Goal: Task Accomplishment & Management: Manage account settings

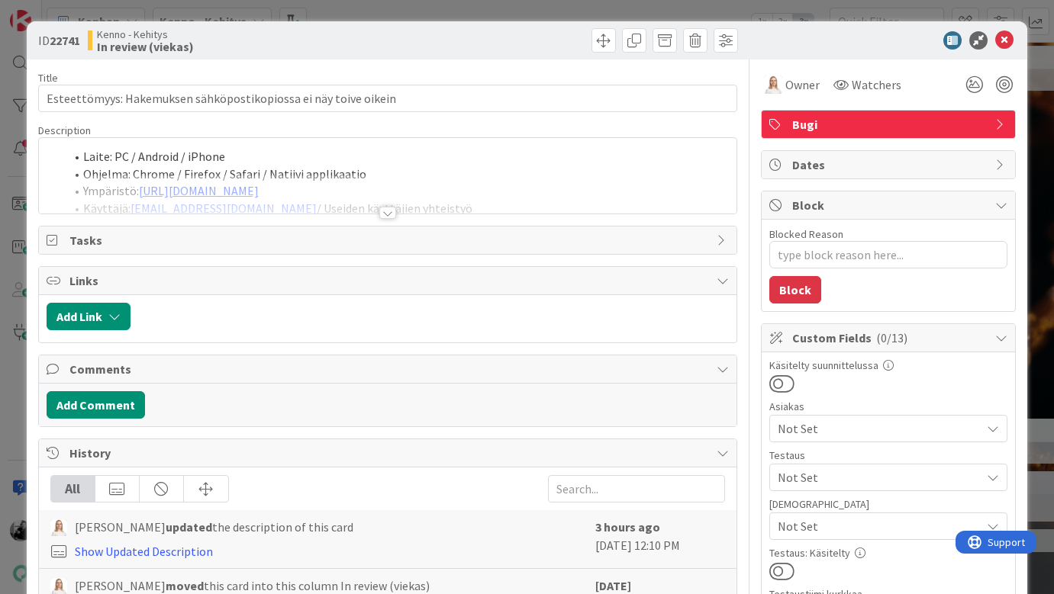
click at [393, 214] on div at bounding box center [387, 213] width 17 height 12
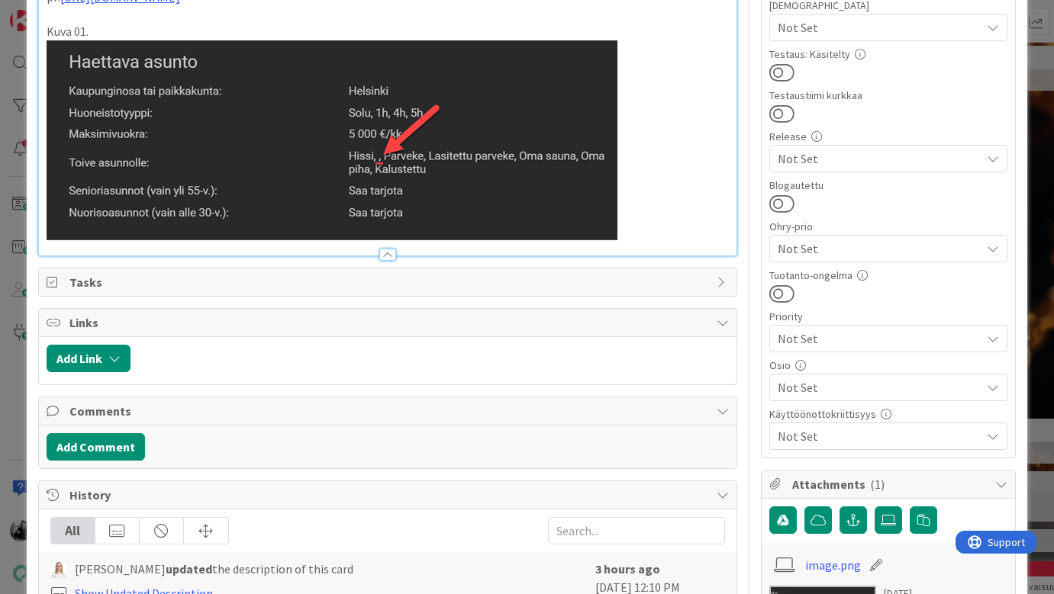
scroll to position [651, 0]
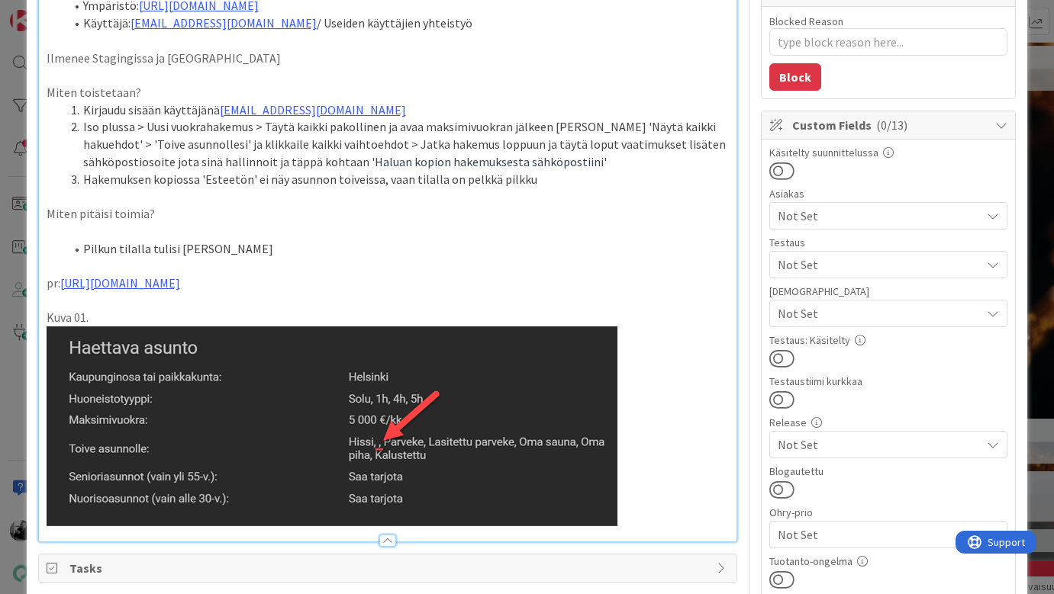
type textarea "x"
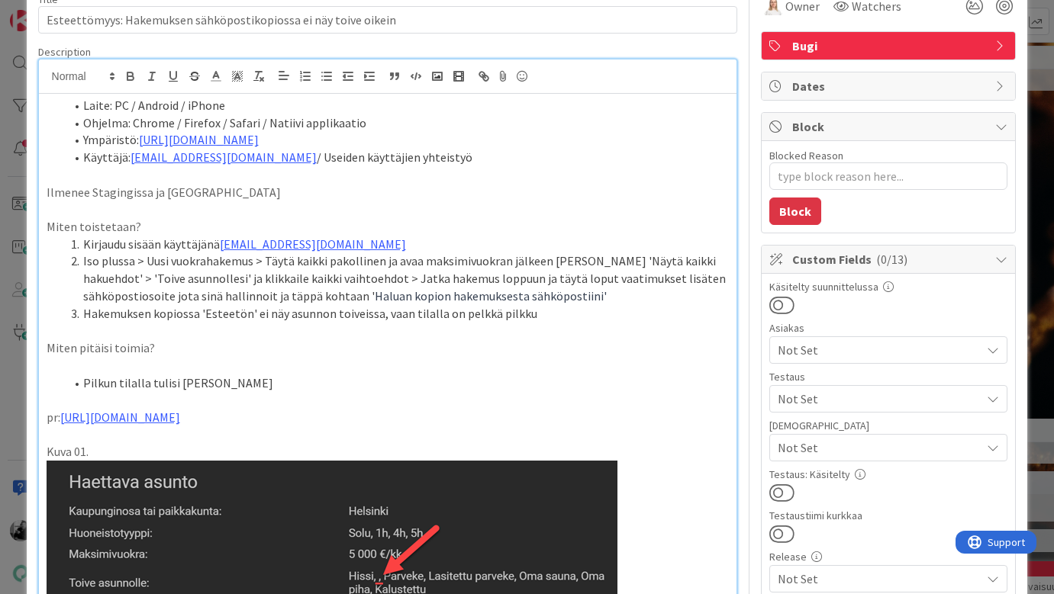
scroll to position [51, 0]
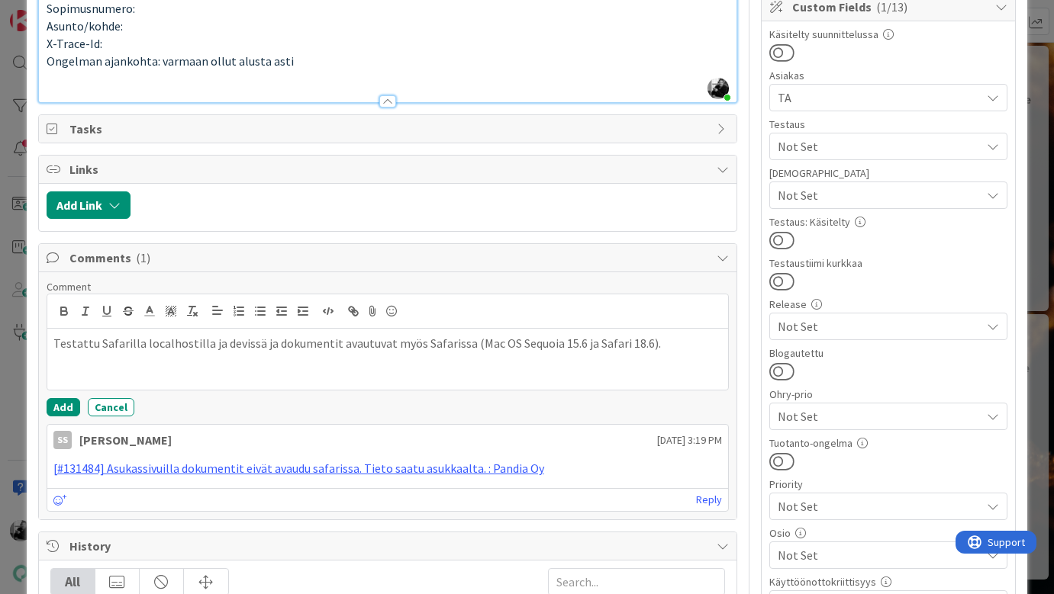
scroll to position [327, 0]
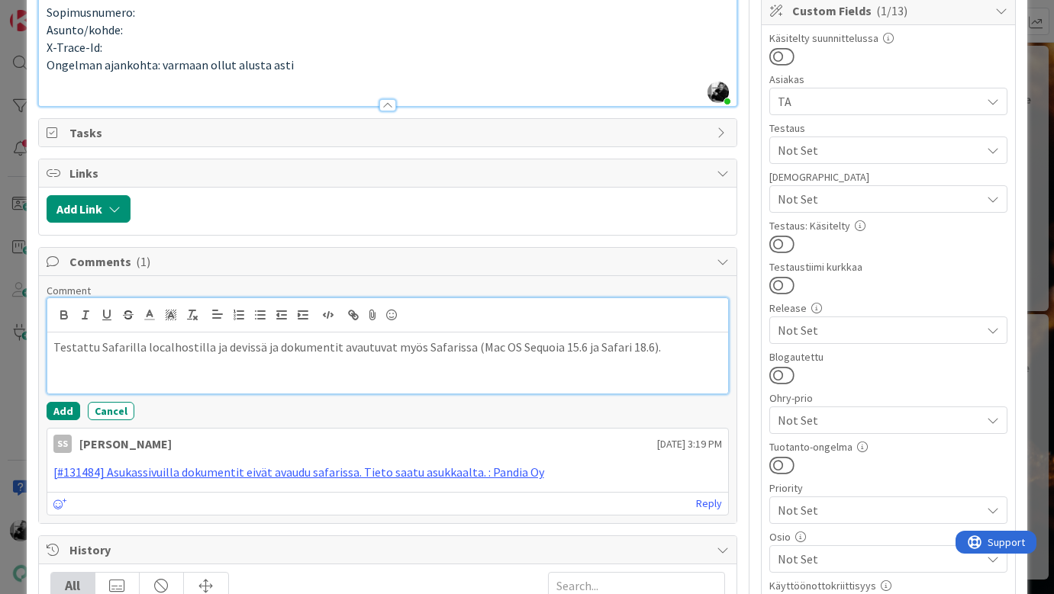
click at [665, 348] on div "Testattu Safarilla localhostilla ja devissä ja dokumentit avautuvat myös Safari…" at bounding box center [387, 363] width 681 height 61
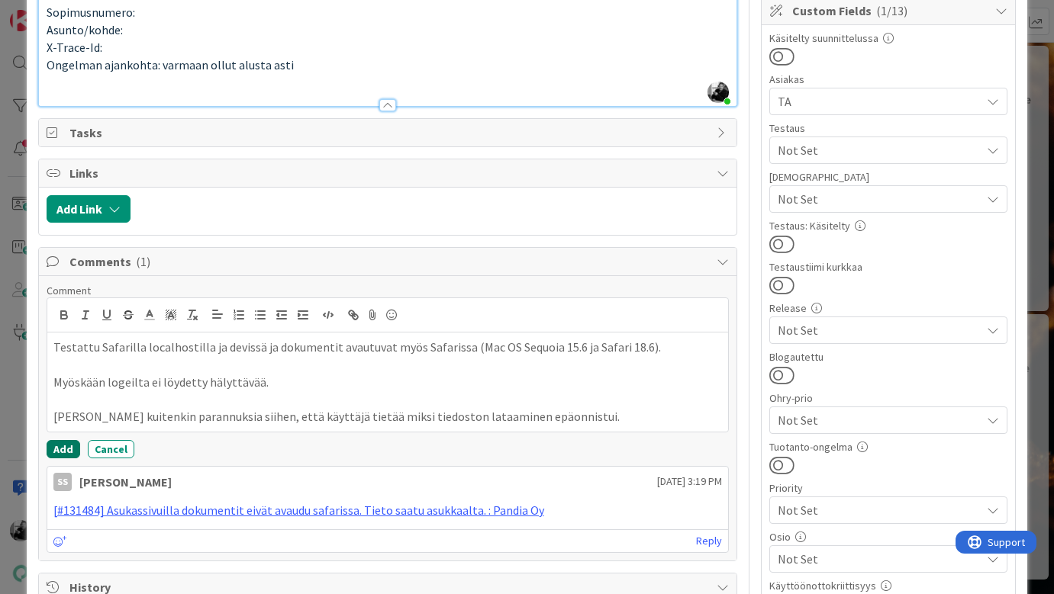
click at [60, 440] on button "Add" at bounding box center [64, 449] width 34 height 18
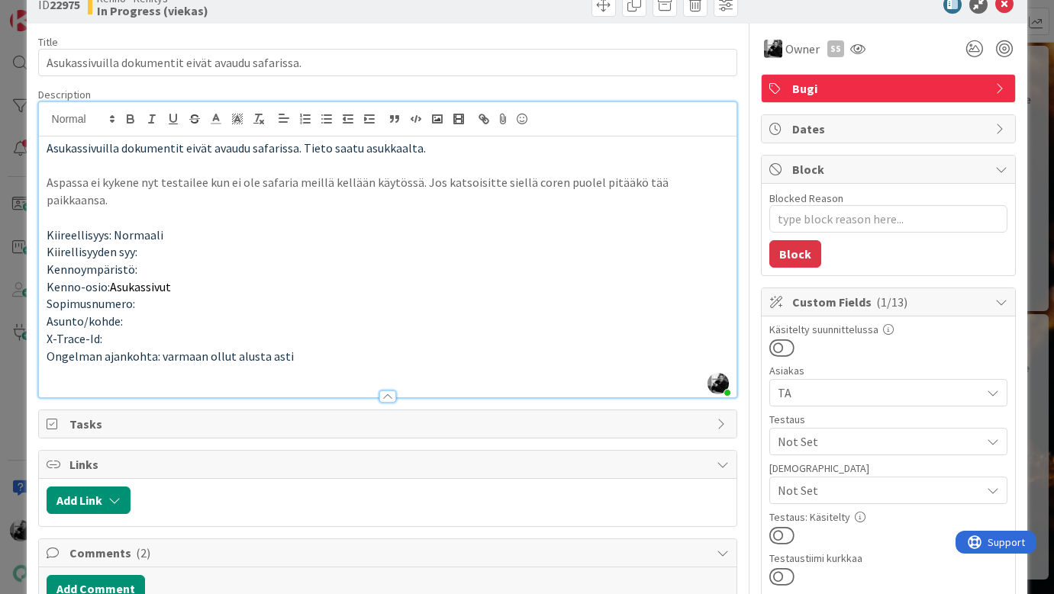
scroll to position [0, 0]
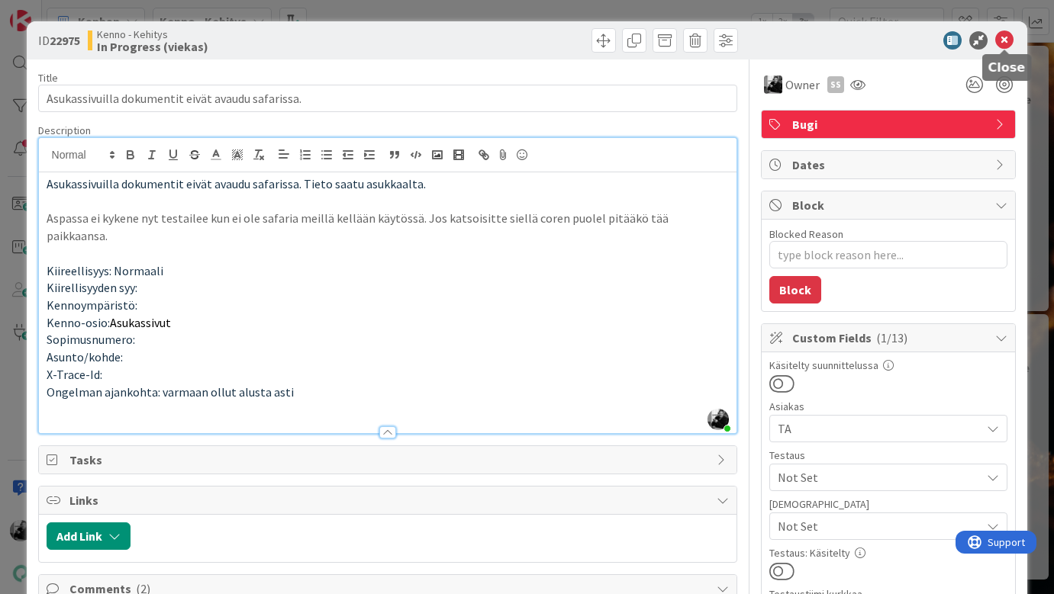
click at [1004, 38] on icon at bounding box center [1004, 40] width 18 height 18
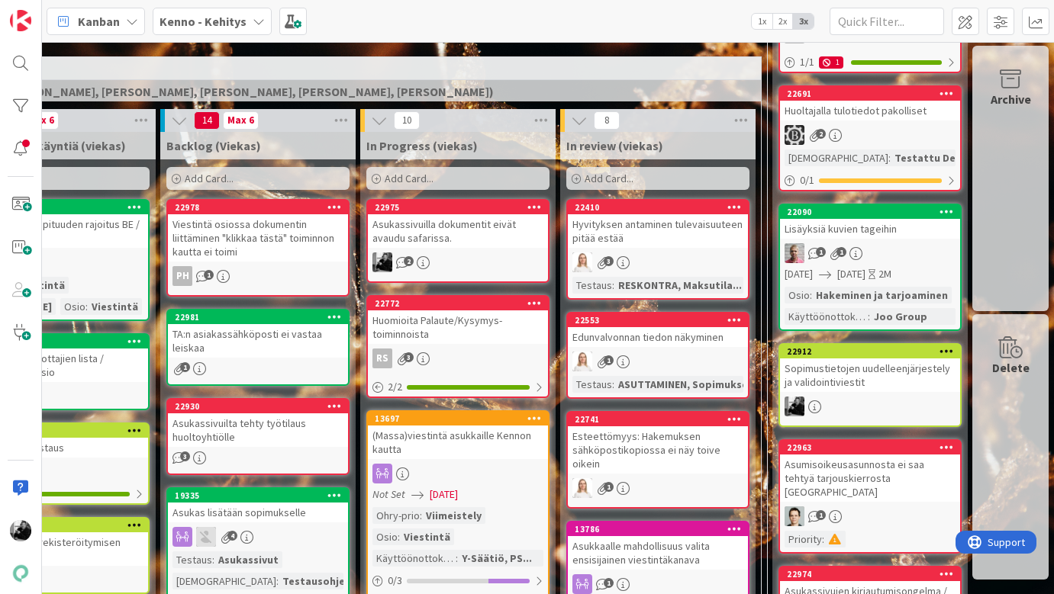
click at [478, 234] on div "Asukassivuilla dokumentit eivät avaudu safarissa." at bounding box center [458, 231] width 180 height 34
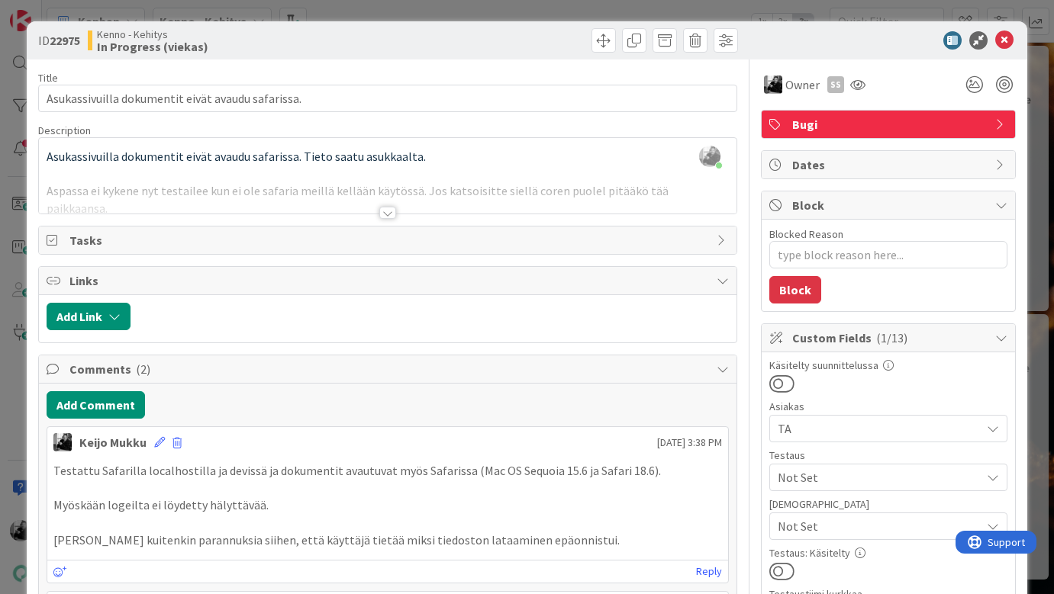
click at [43, 159] on div "[PERSON_NAME] just joined Asukassivuilla dokumentit eivät avaudu safarissa. Tie…" at bounding box center [388, 176] width 698 height 76
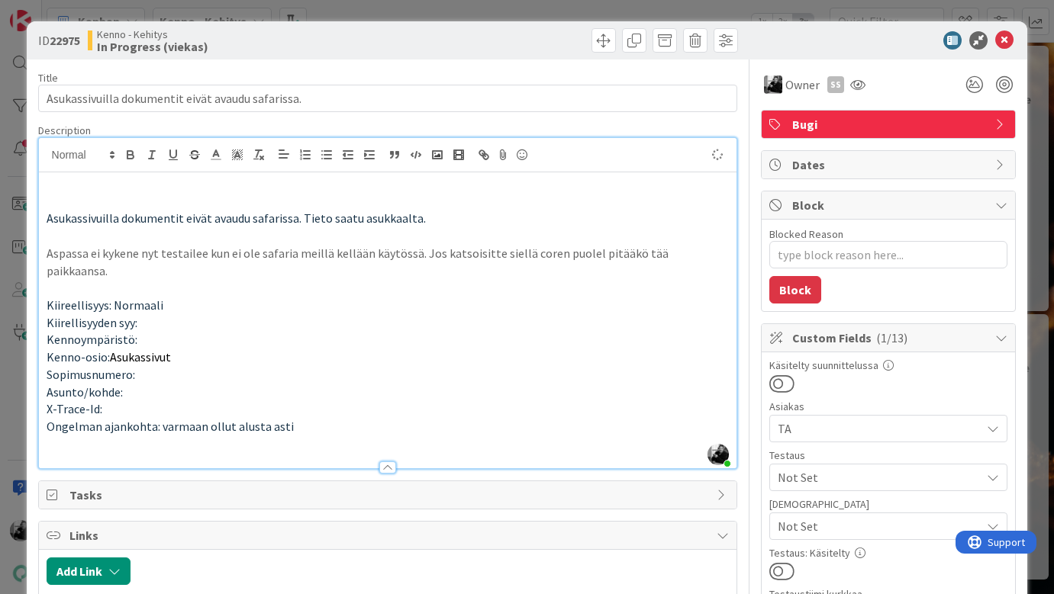
type textarea "x"
click at [1008, 43] on icon at bounding box center [1004, 40] width 18 height 18
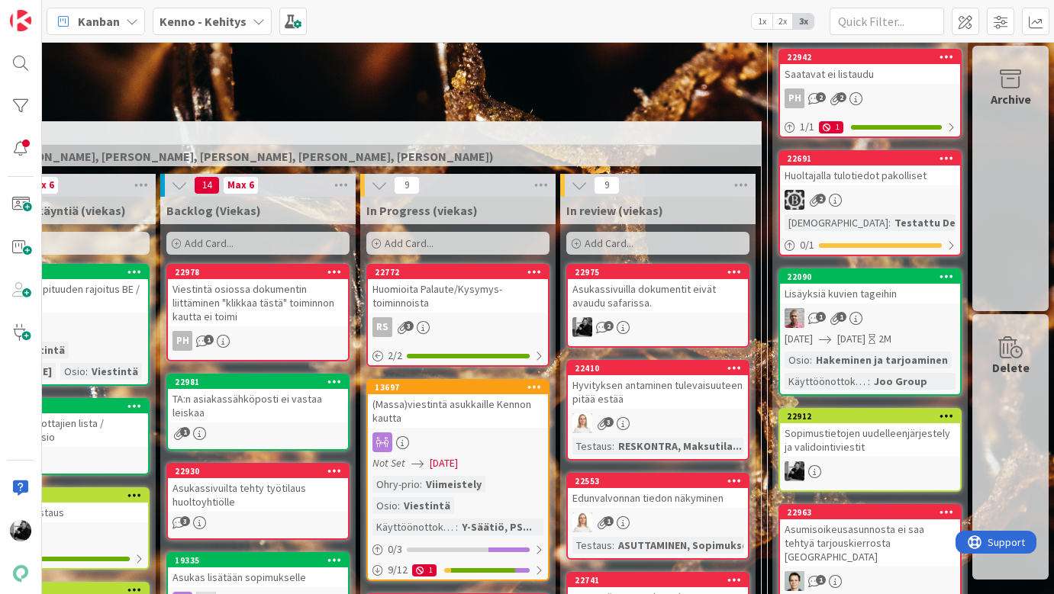
scroll to position [291, 336]
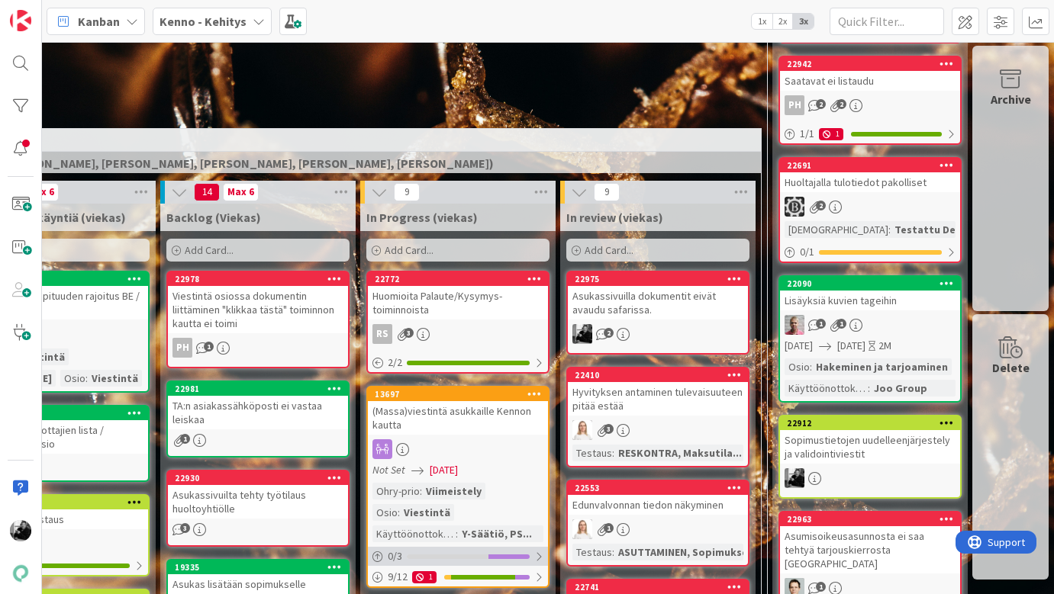
drag, startPoint x: 398, startPoint y: 207, endPoint x: 428, endPoint y: 564, distance: 358.4
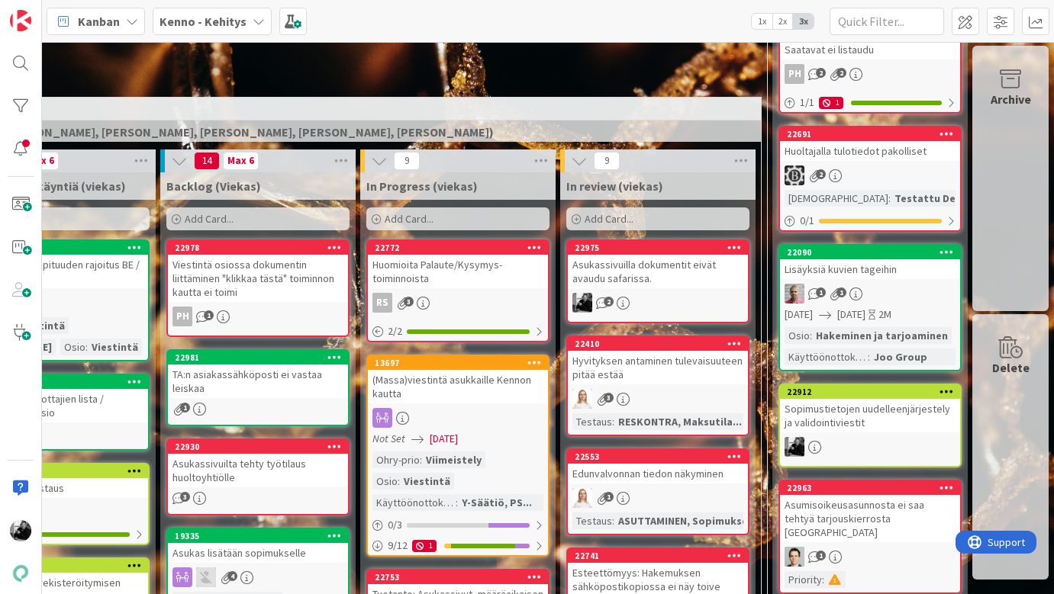
scroll to position [331, 336]
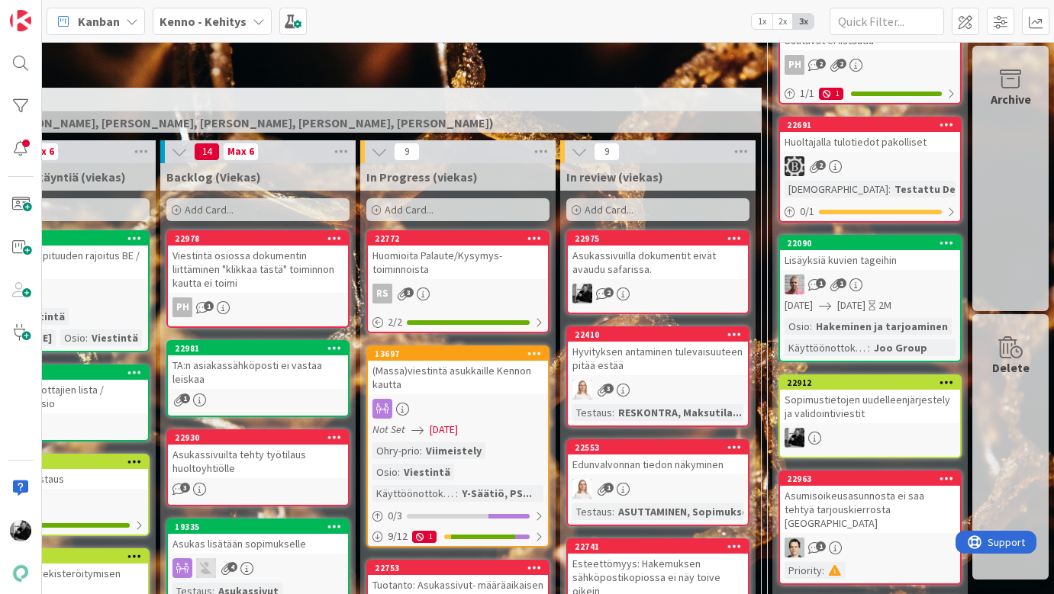
click at [240, 286] on div "Viestintä osiossa dokumentin liittäminen "klikkaa tästä" toiminnon kautta ei to…" at bounding box center [258, 269] width 180 height 47
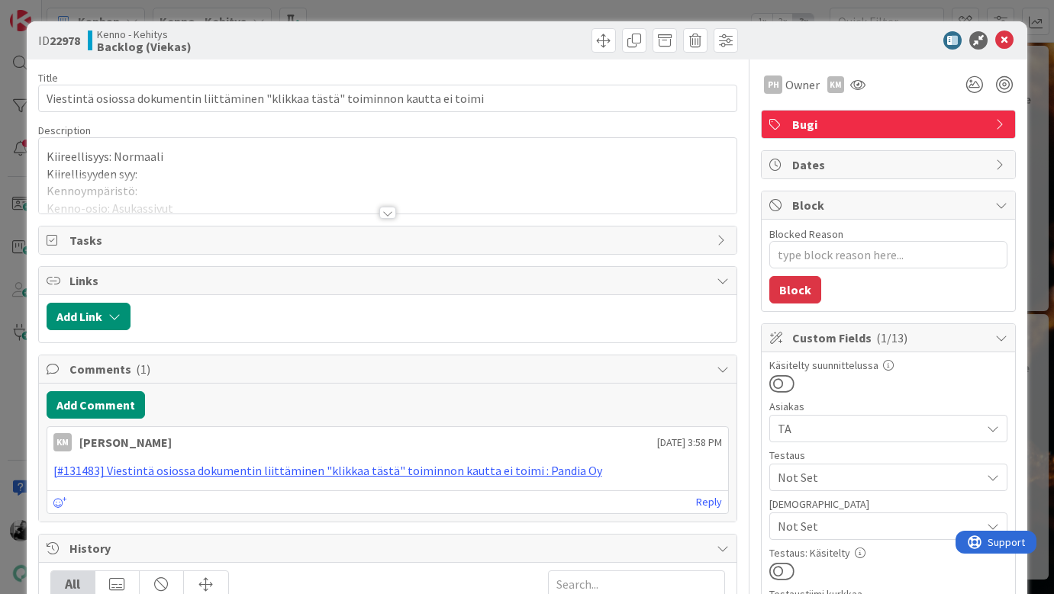
click at [386, 212] on div at bounding box center [387, 213] width 17 height 12
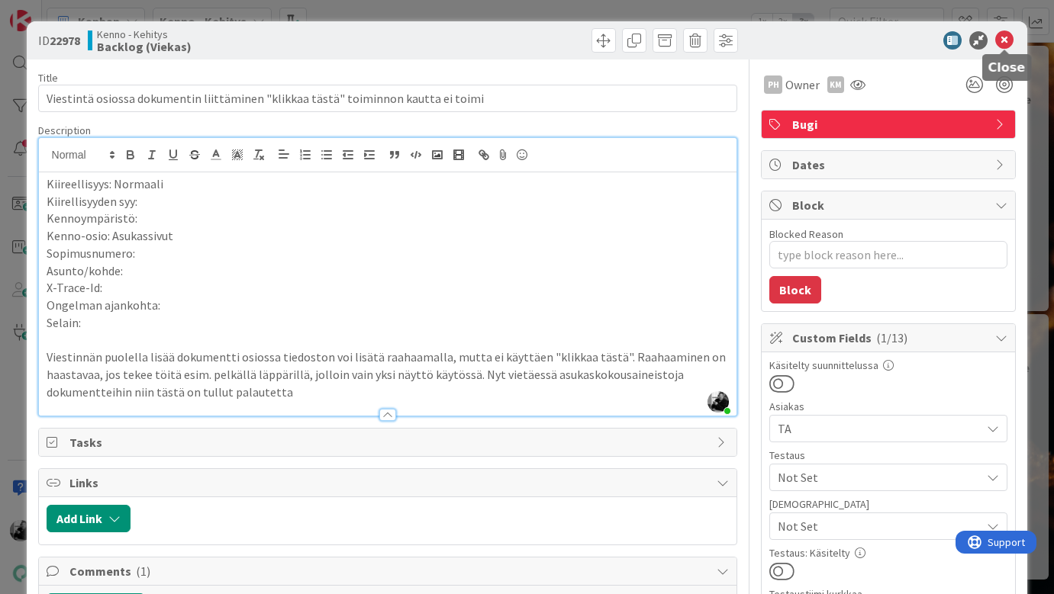
click at [1007, 41] on icon at bounding box center [1004, 40] width 18 height 18
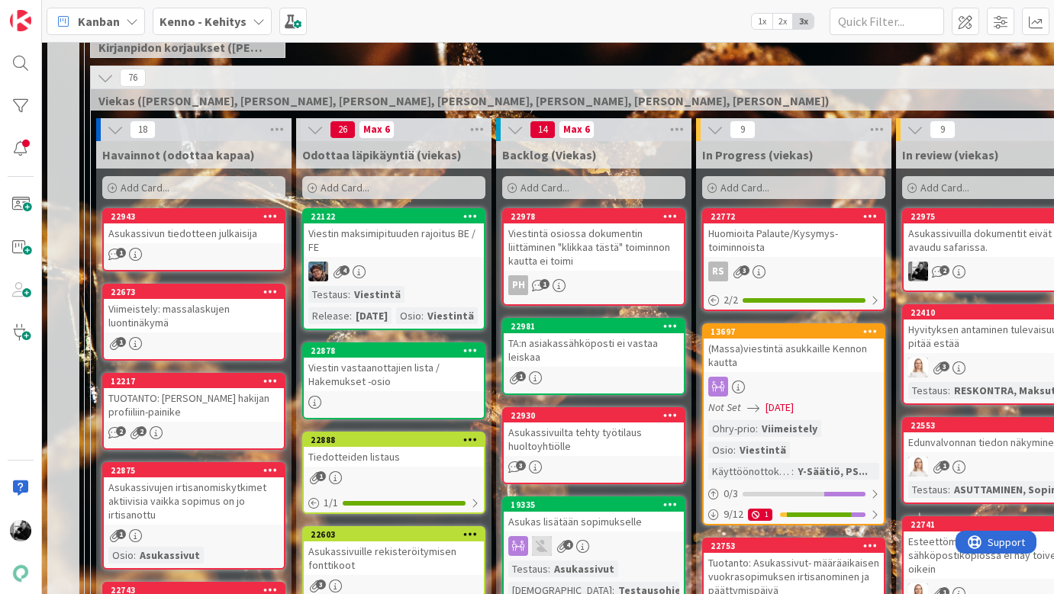
scroll to position [346, 0]
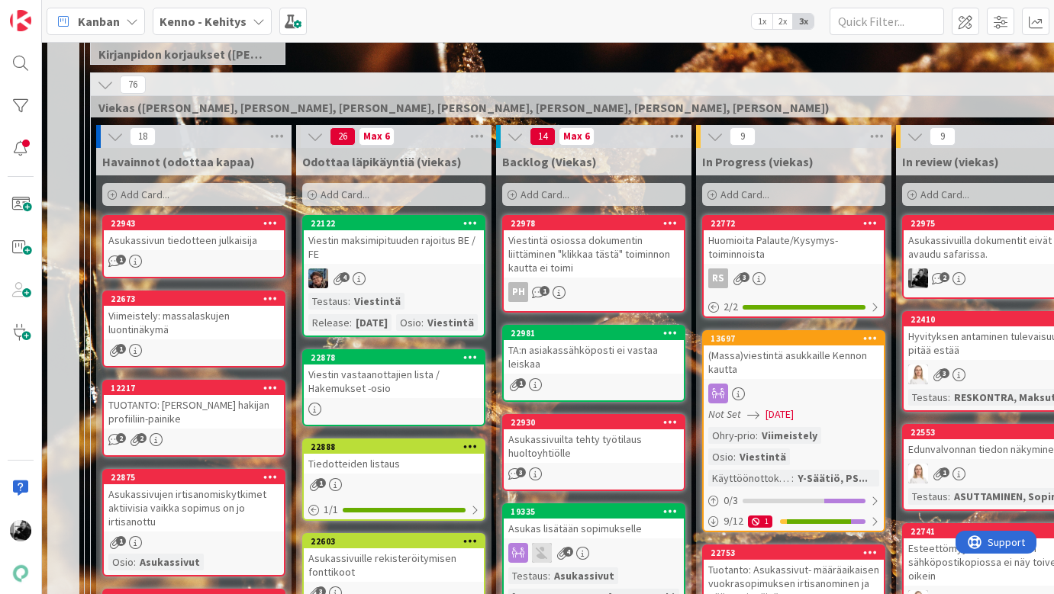
click at [226, 244] on div "Asukassivun tiedotteen julkaisija" at bounding box center [194, 240] width 180 height 20
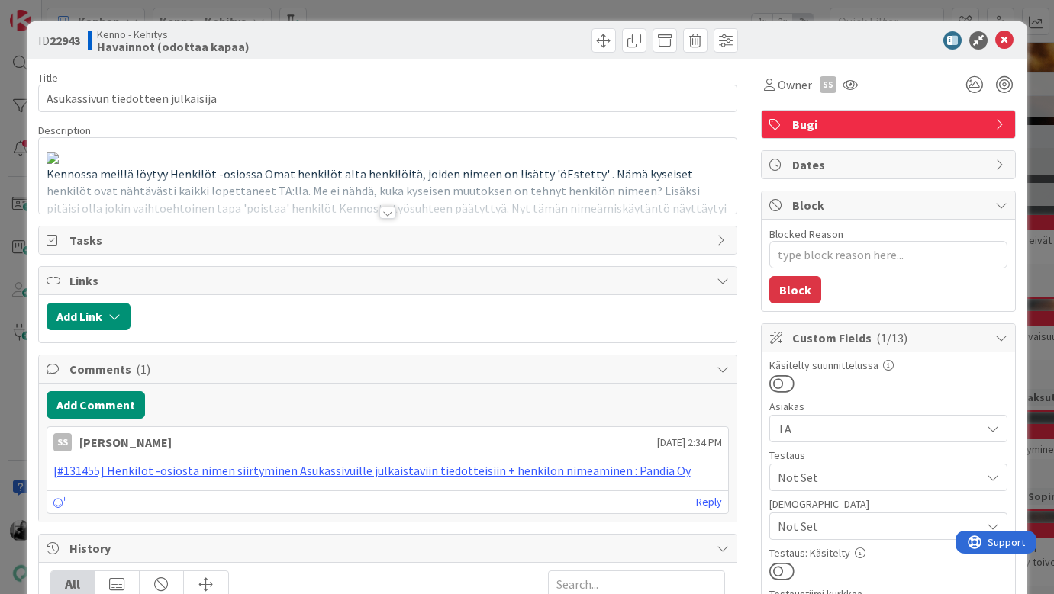
click at [389, 210] on div at bounding box center [387, 213] width 17 height 12
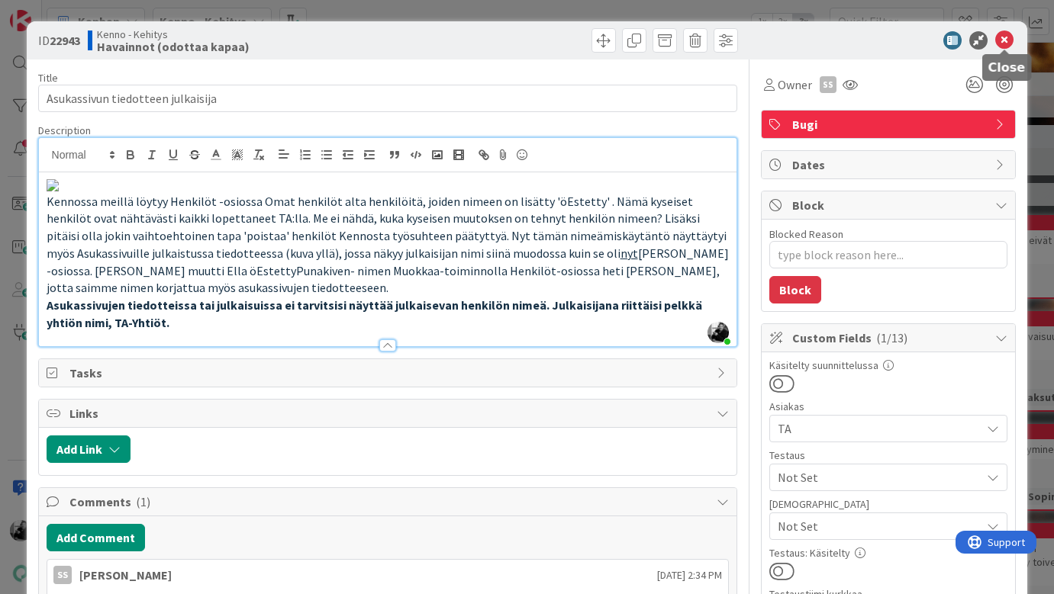
click at [1006, 43] on icon at bounding box center [1004, 40] width 18 height 18
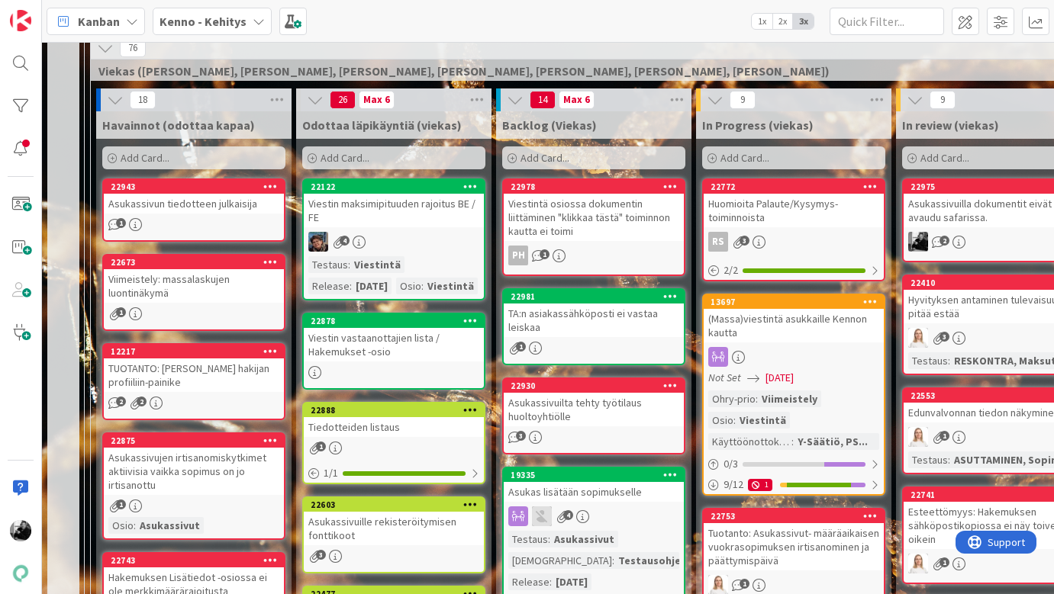
scroll to position [385, 0]
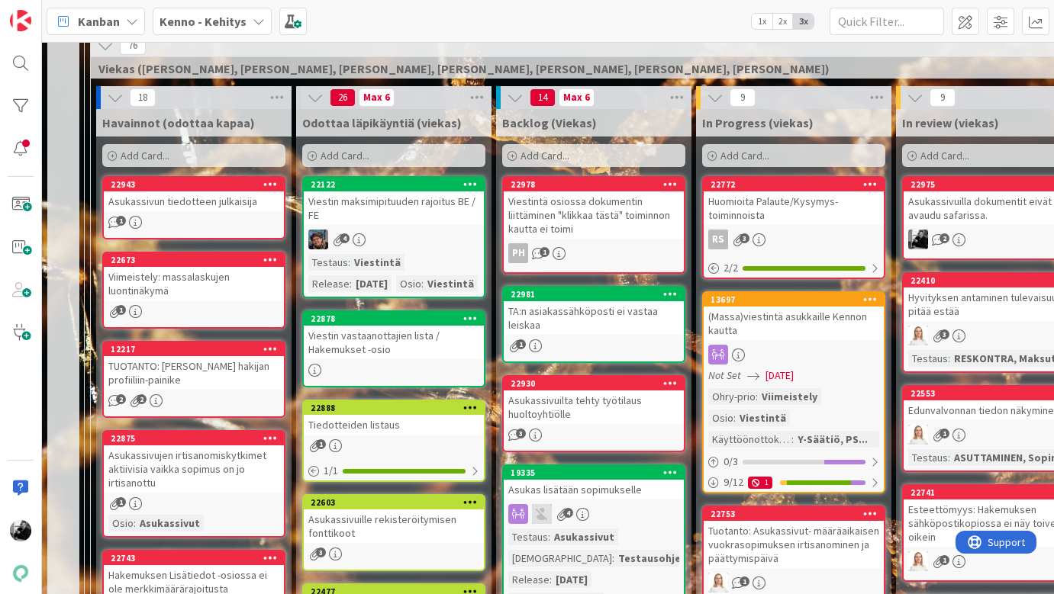
click at [636, 211] on div "Viestintä osiossa dokumentin liittäminen "klikkaa tästä" toiminnon kautta ei to…" at bounding box center [594, 215] width 180 height 47
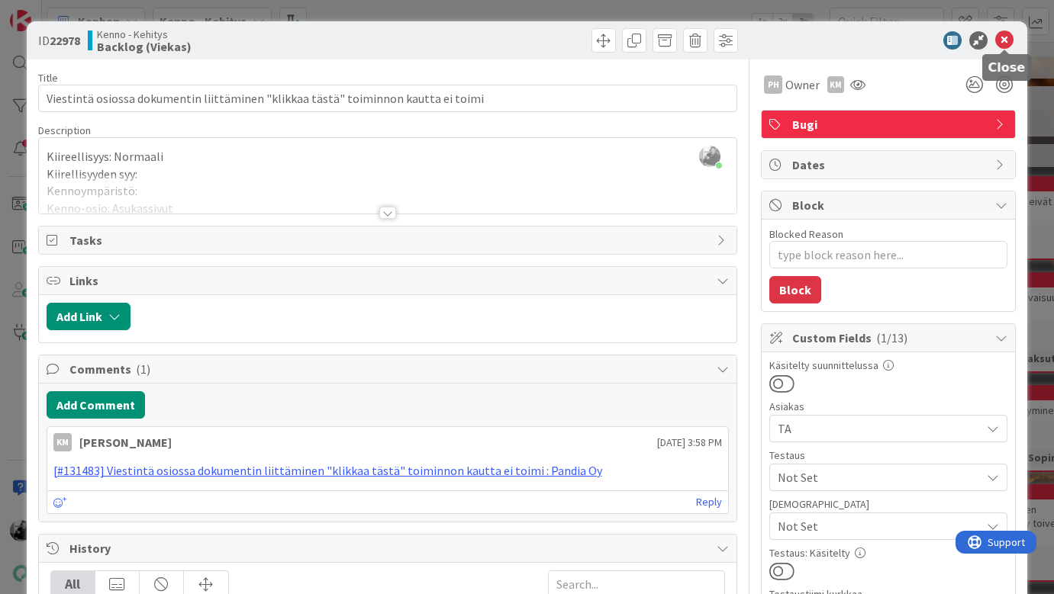
click at [1012, 38] on icon at bounding box center [1004, 40] width 18 height 18
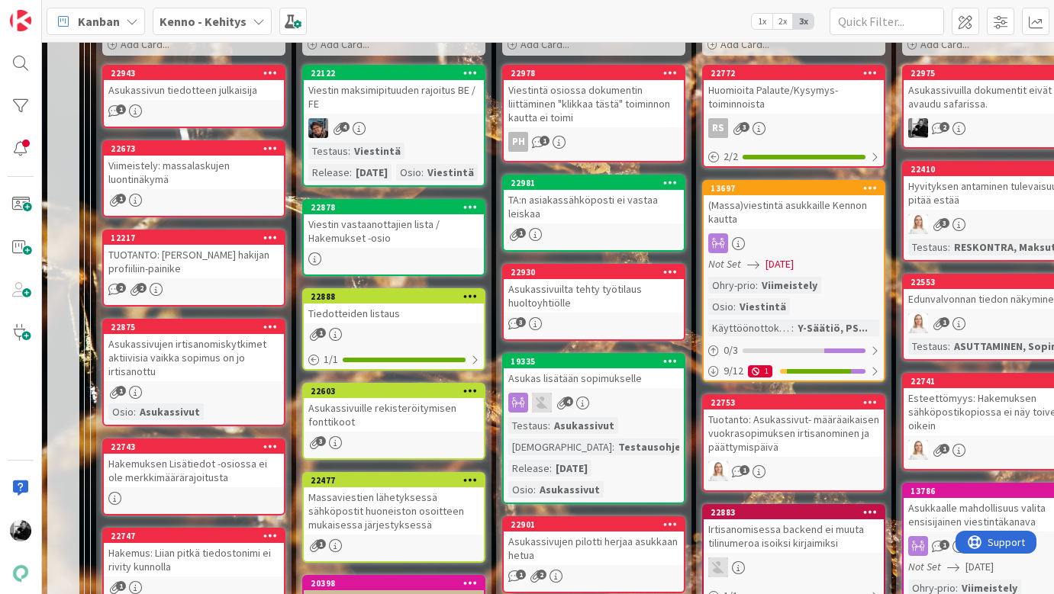
scroll to position [506, 0]
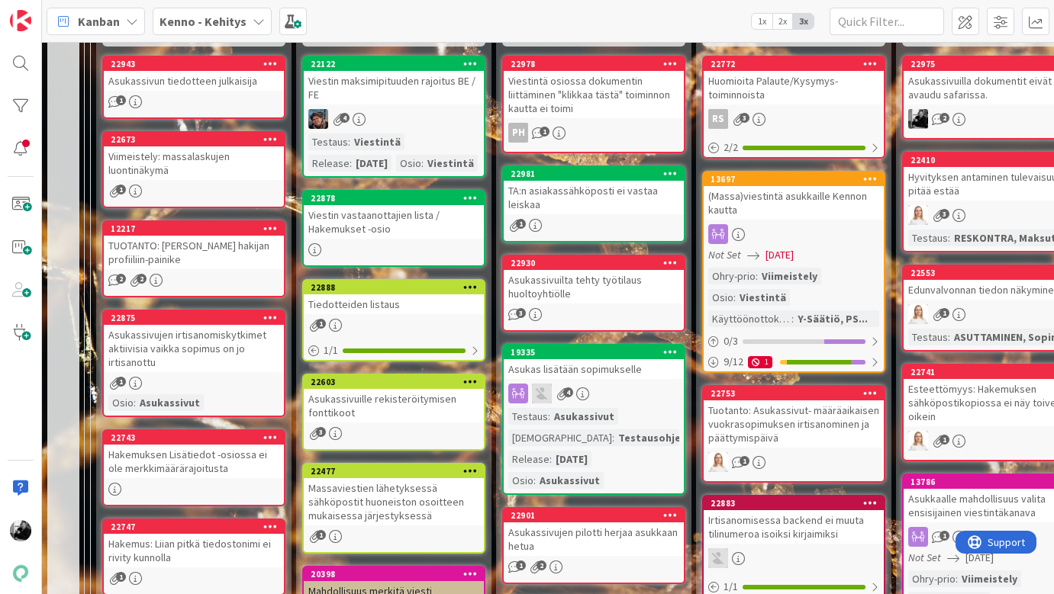
click at [628, 285] on div "Asukassivuilta tehty työtilaus huoltoyhtiölle" at bounding box center [594, 287] width 180 height 34
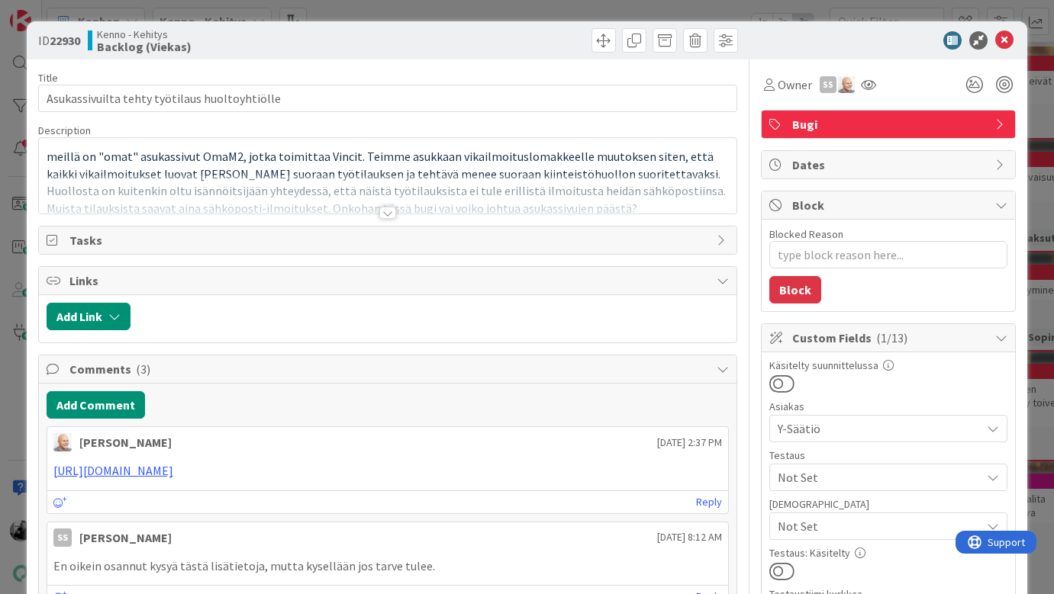
click at [390, 216] on div at bounding box center [387, 213] width 17 height 12
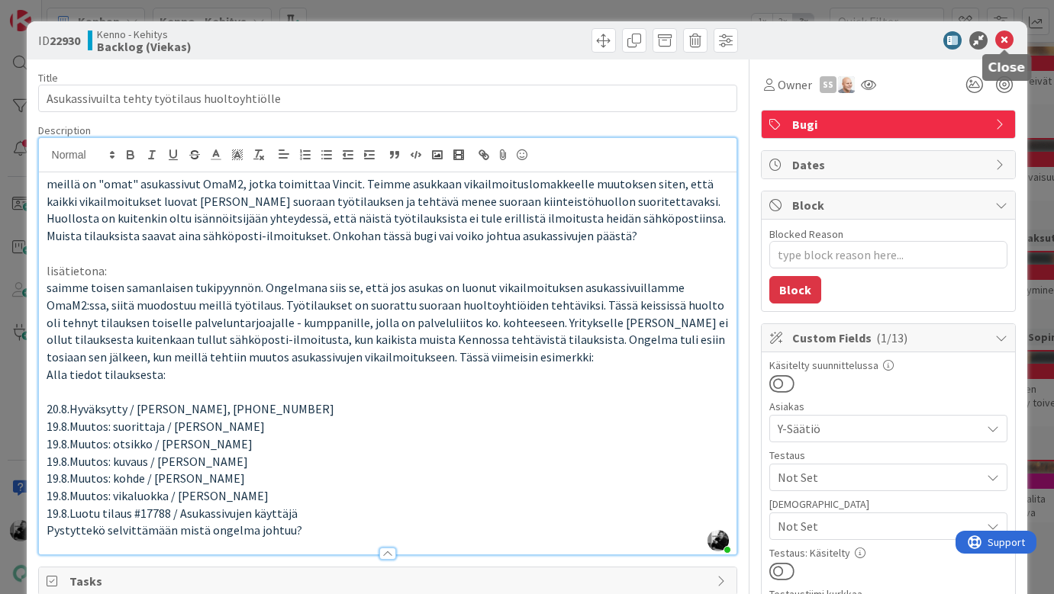
click at [1006, 36] on icon at bounding box center [1004, 40] width 18 height 18
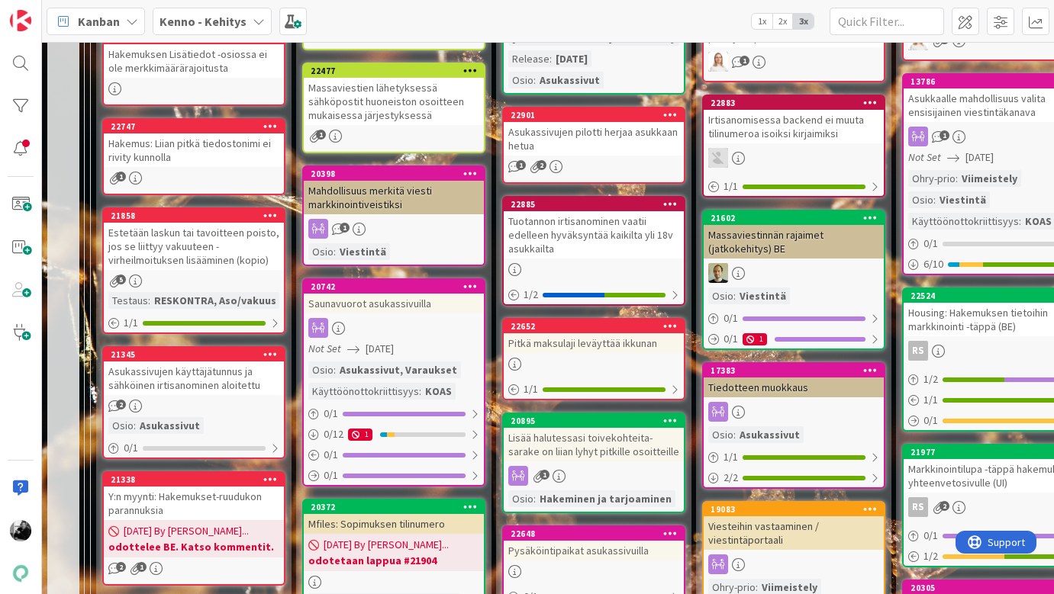
scroll to position [925, 0]
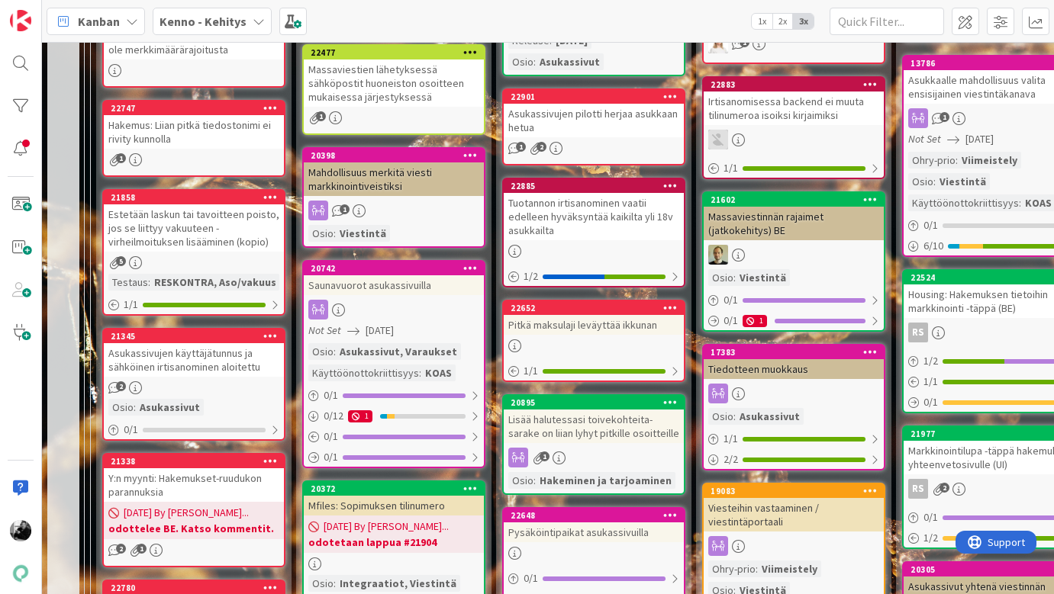
click at [594, 418] on div "Lisää halutessasi toivekohteita- sarake on liian lyhyt pitkille osoitteille" at bounding box center [594, 427] width 180 height 34
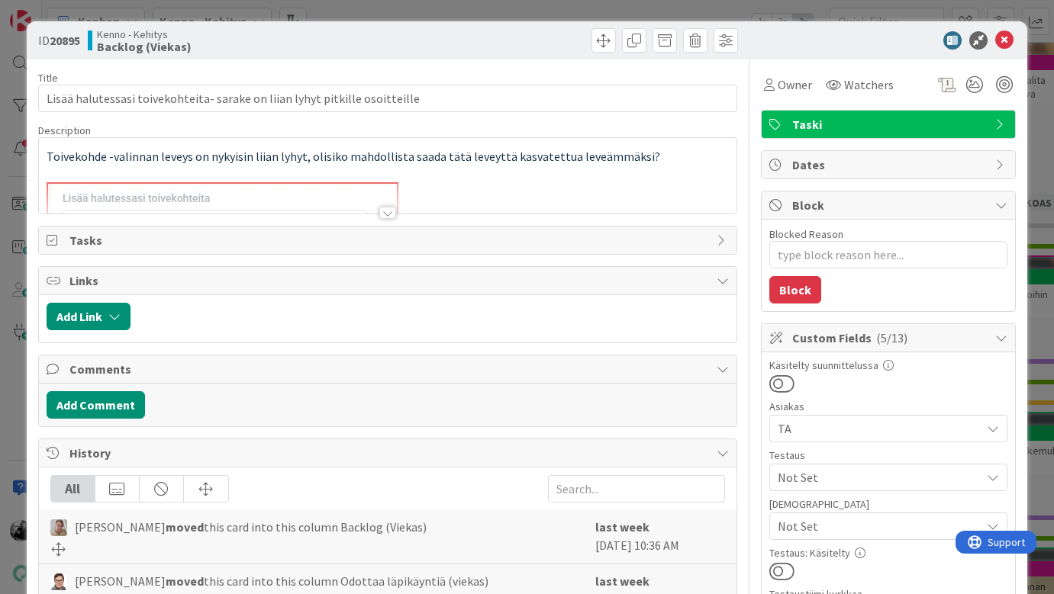
click at [388, 217] on div at bounding box center [387, 213] width 17 height 12
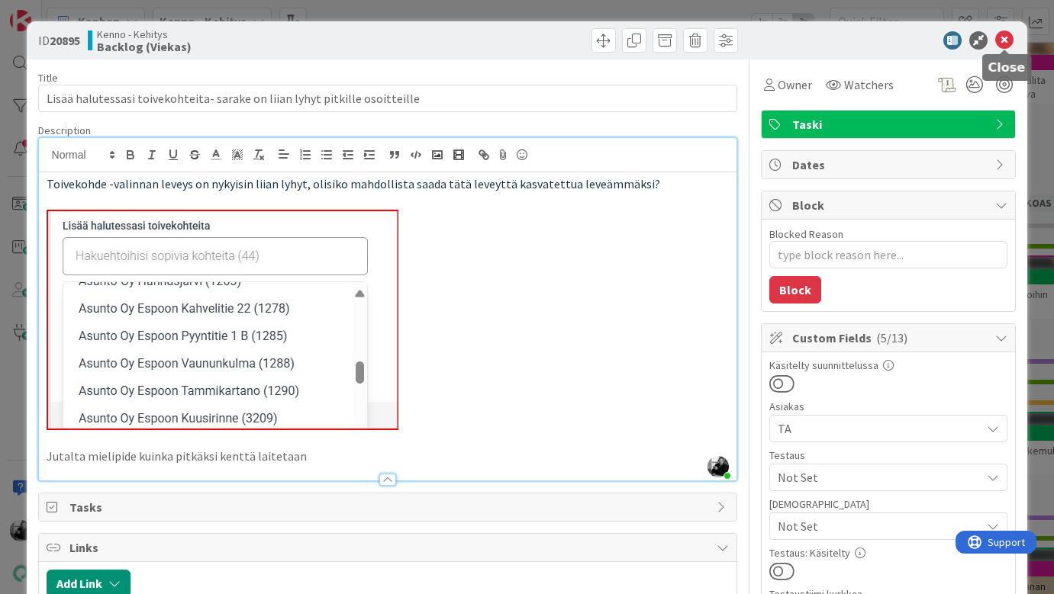
click at [1007, 39] on icon at bounding box center [1004, 40] width 18 height 18
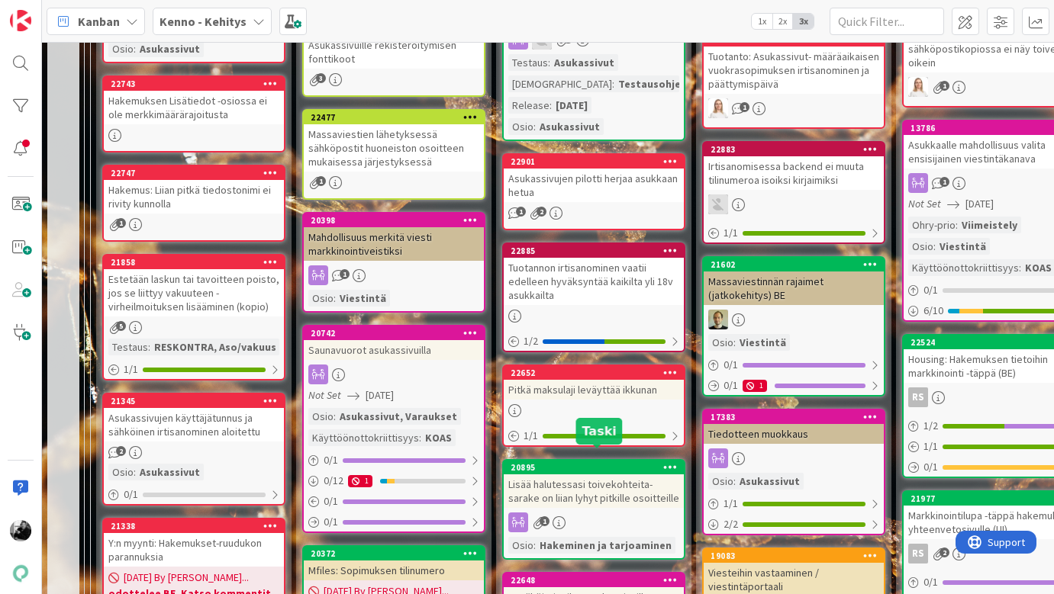
scroll to position [857, 0]
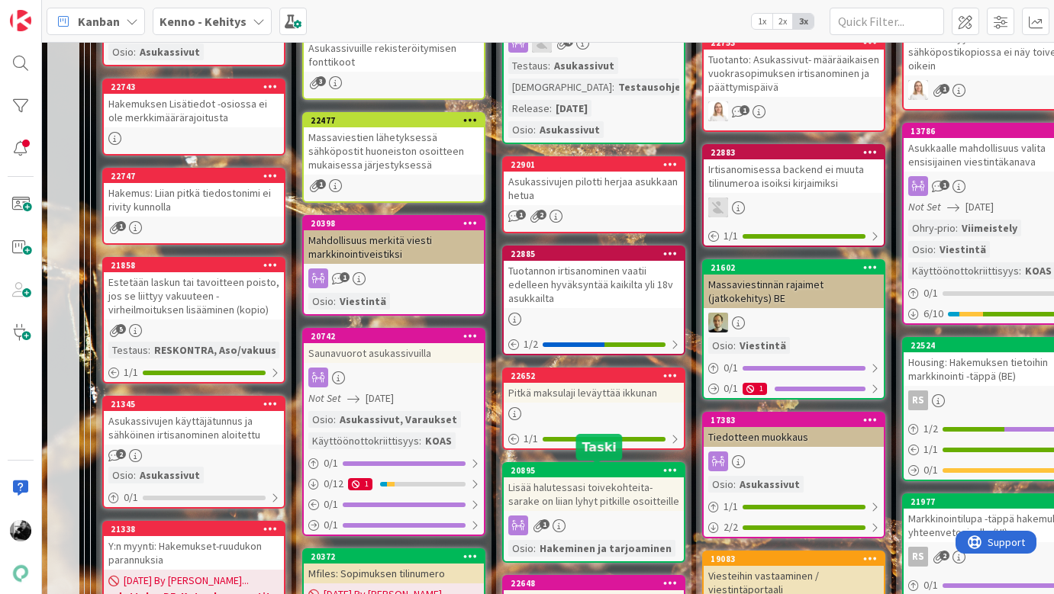
click at [616, 498] on div "Lisää halutessasi toivekohteita- sarake on liian lyhyt pitkille osoitteille" at bounding box center [594, 495] width 180 height 34
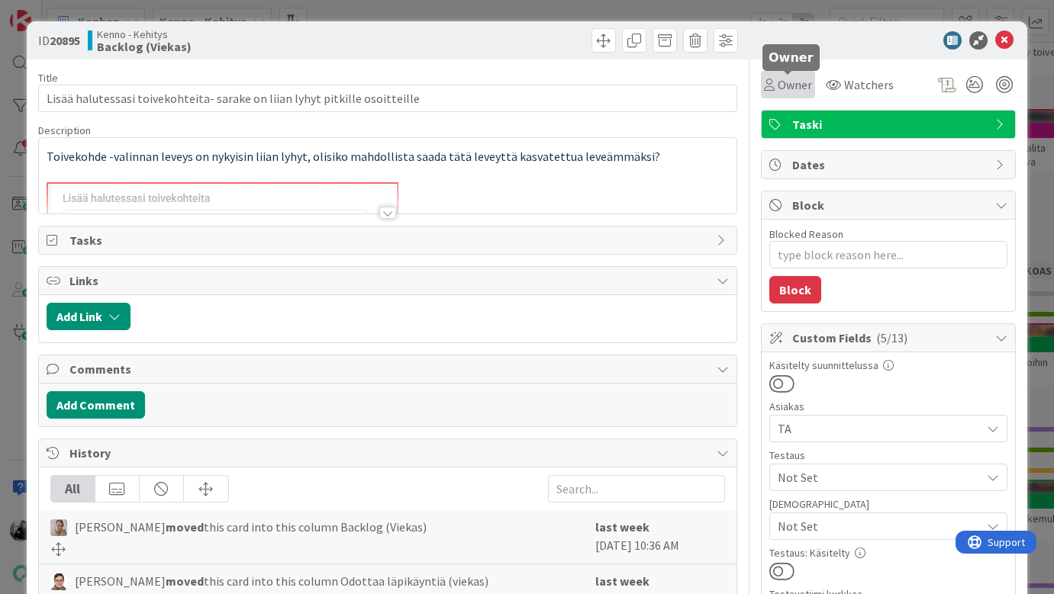
click at [791, 89] on span "Owner" at bounding box center [795, 85] width 34 height 18
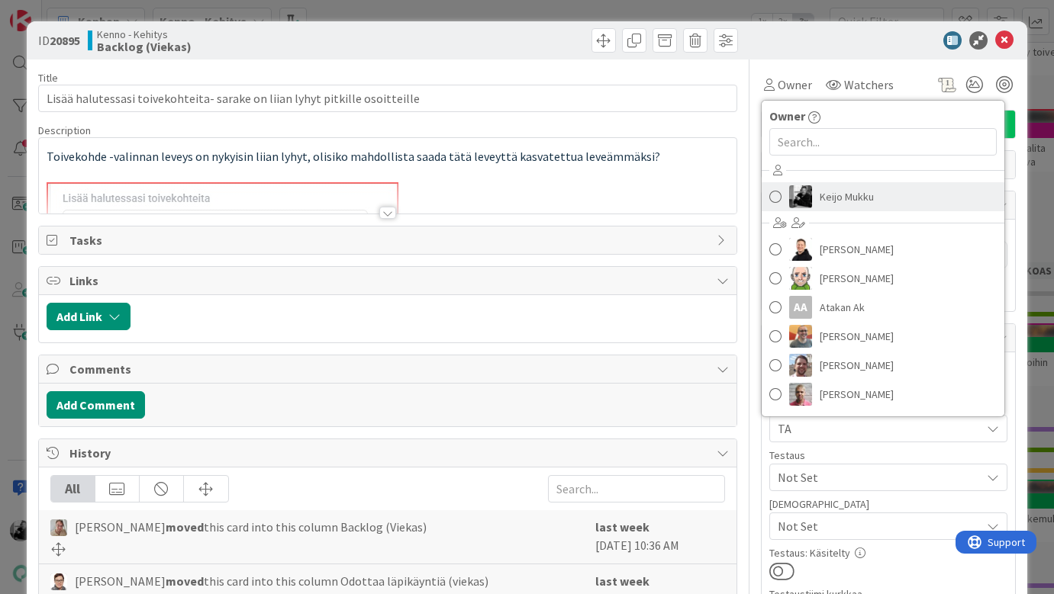
click at [823, 189] on span "Keijo Mukku" at bounding box center [847, 196] width 54 height 23
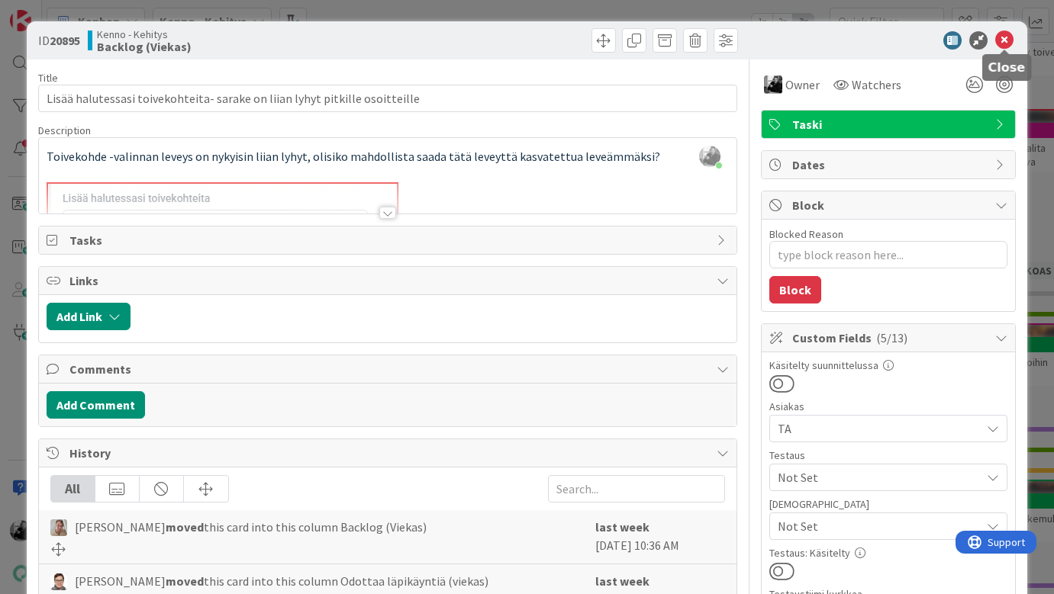
click at [1006, 41] on icon at bounding box center [1004, 40] width 18 height 18
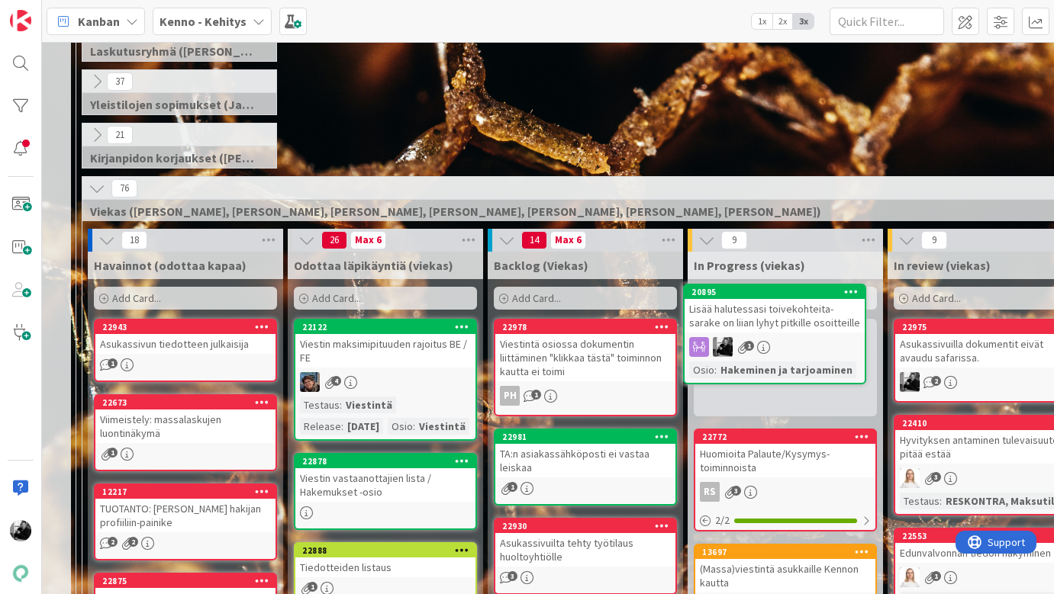
scroll to position [243, 11]
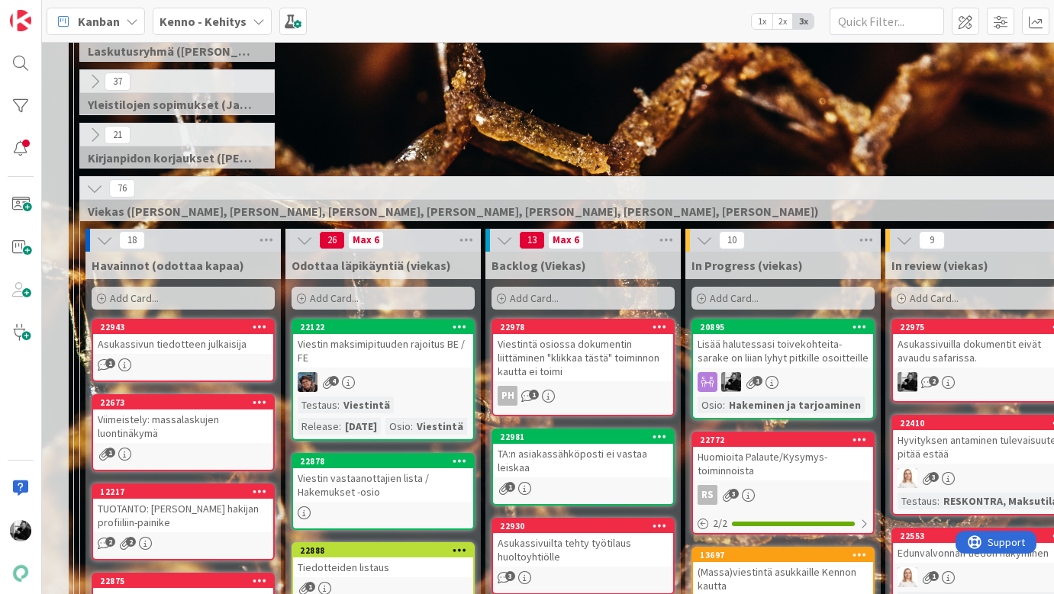
drag, startPoint x: 616, startPoint y: 477, endPoint x: 446, endPoint y: 3, distance: 503.5
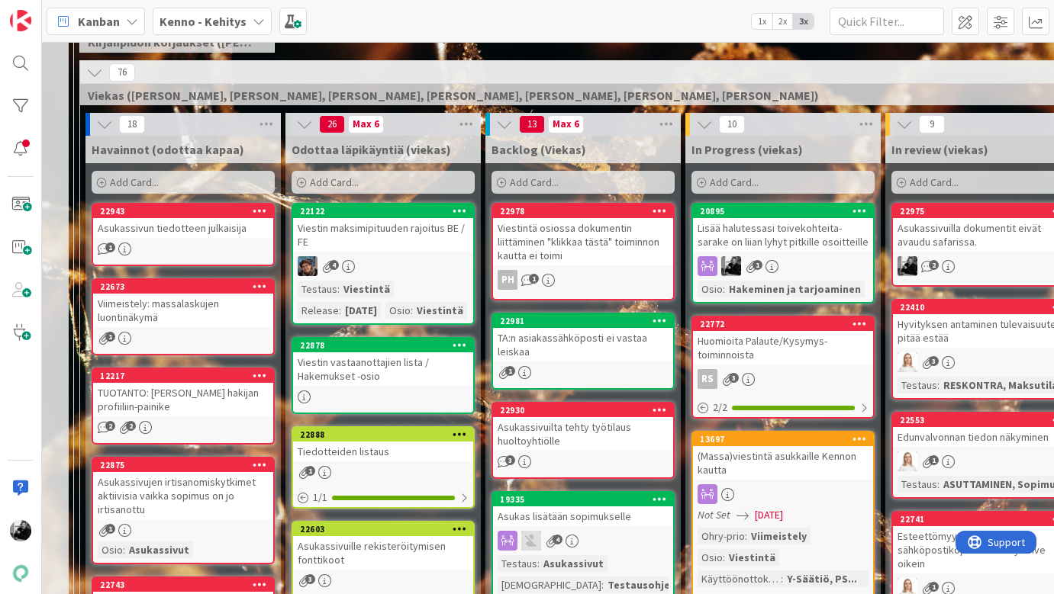
scroll to position [356, 11]
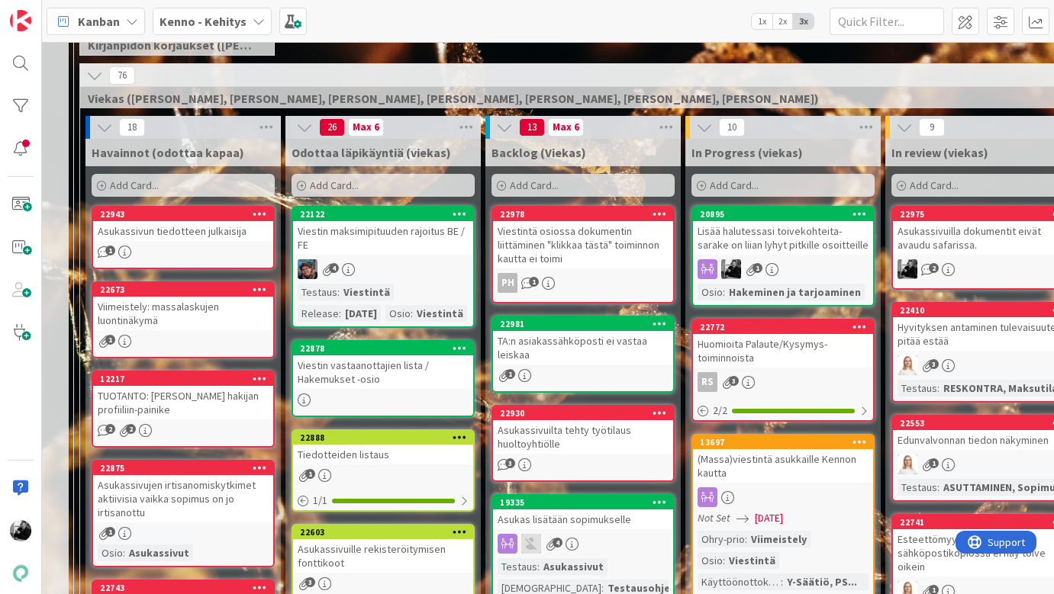
click at [809, 245] on div "Lisää halutessasi toivekohteita- sarake on liian lyhyt pitkille osoitteille" at bounding box center [783, 238] width 180 height 34
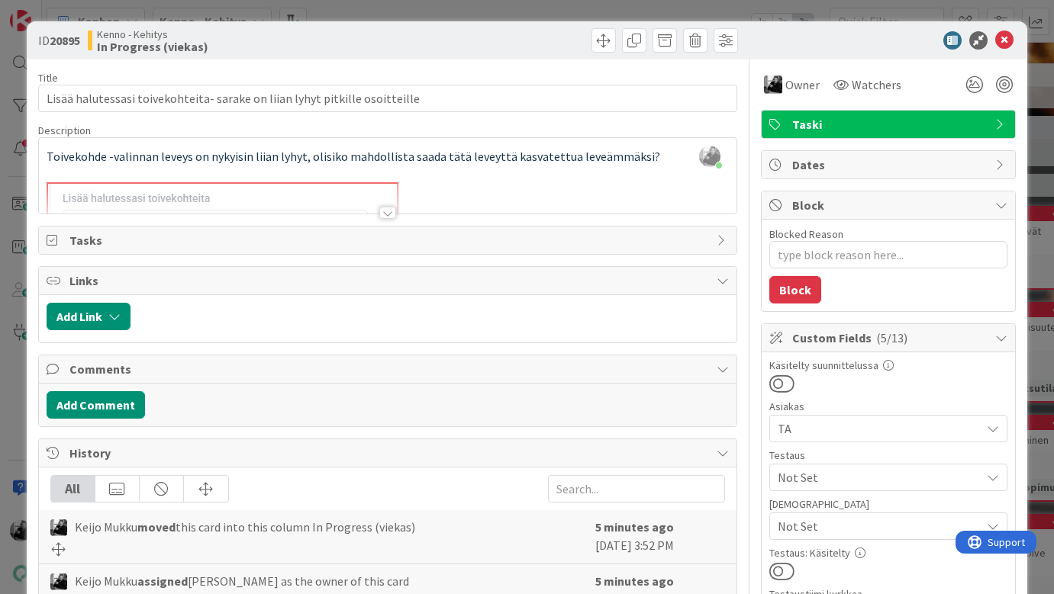
click at [396, 214] on div at bounding box center [388, 206] width 700 height 17
click at [391, 214] on div at bounding box center [387, 213] width 17 height 12
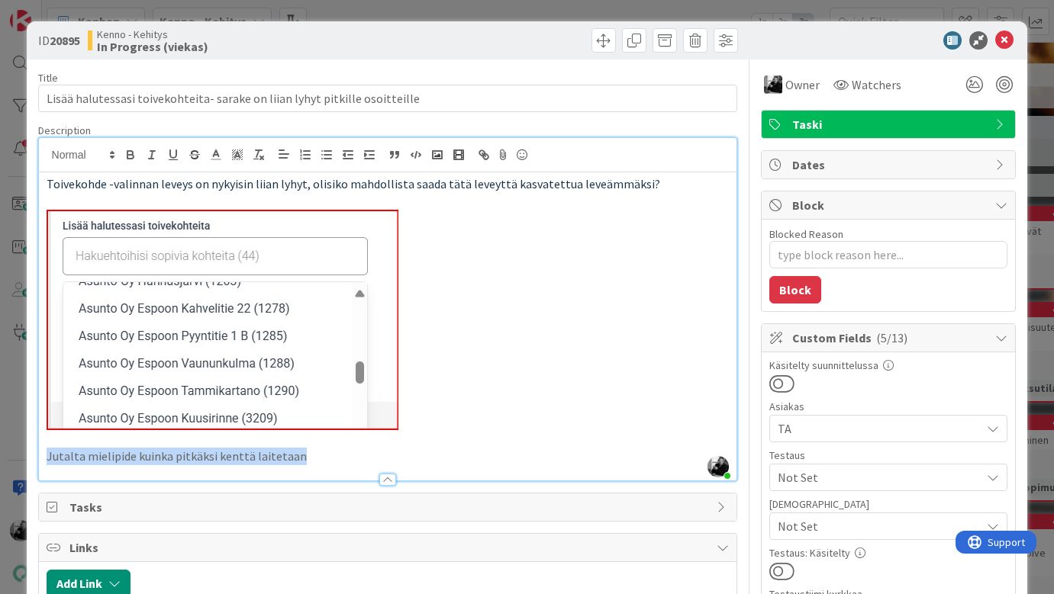
drag, startPoint x: 311, startPoint y: 458, endPoint x: 30, endPoint y: 456, distance: 280.8
copy p "Jutalta mielipide kuinka pitkäksi kenttä laitetaan"
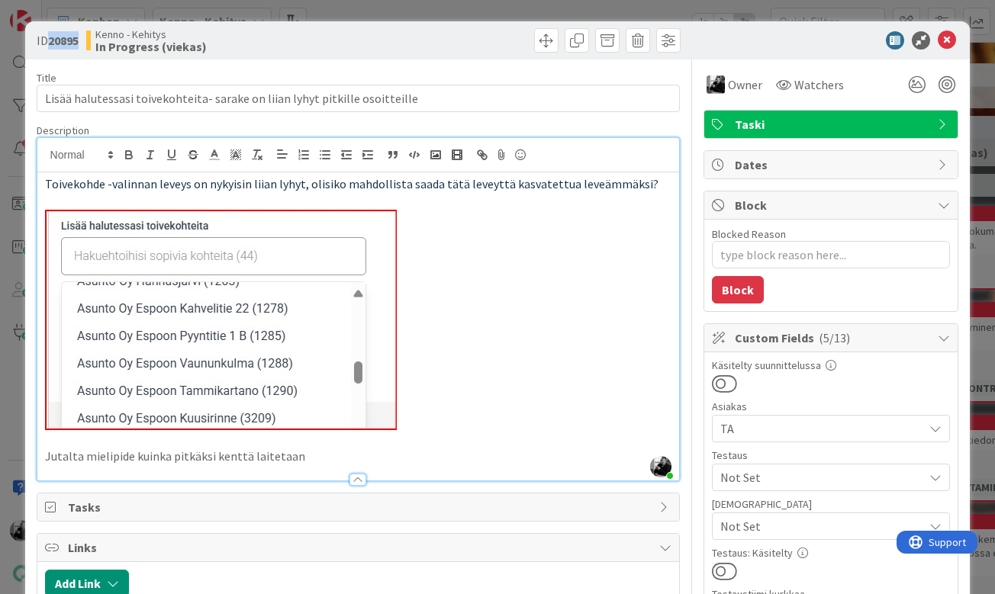
drag, startPoint x: 51, startPoint y: 40, endPoint x: 82, endPoint y: 42, distance: 30.6
click at [82, 42] on div "ID 20895 [PERSON_NAME] In Progress (viekas)" at bounding box center [196, 40] width 318 height 24
copy b "20895"
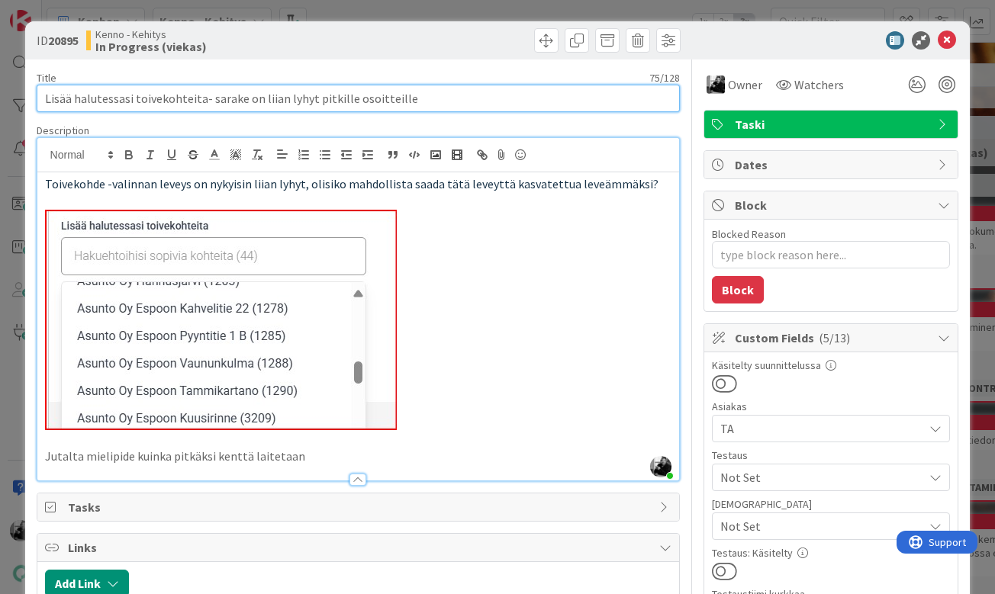
drag, startPoint x: 413, startPoint y: 95, endPoint x: 5, endPoint y: 82, distance: 407.7
click at [5, 82] on div "ID 20895 Kenno - Kehitys In Progress (viekas) Title 75 / 128 Lisää halutessasi …" at bounding box center [497, 297] width 995 height 594
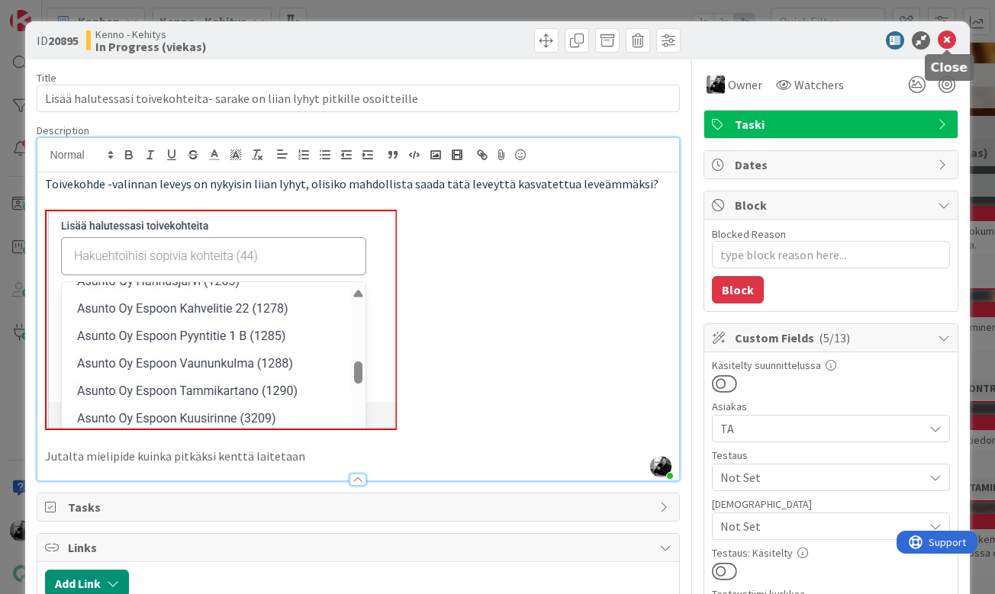
click at [952, 42] on icon at bounding box center [947, 40] width 18 height 18
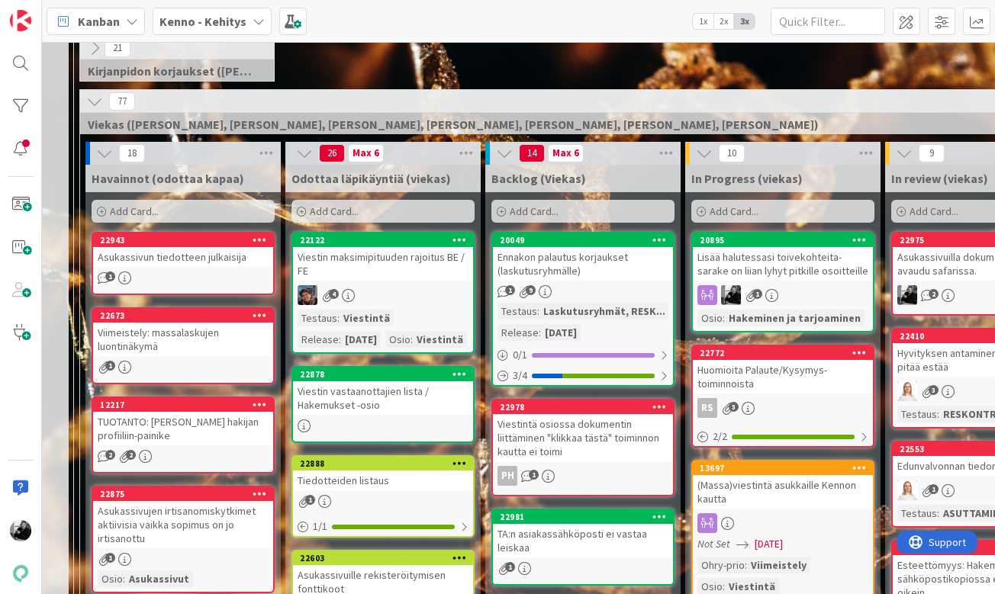
scroll to position [325, 11]
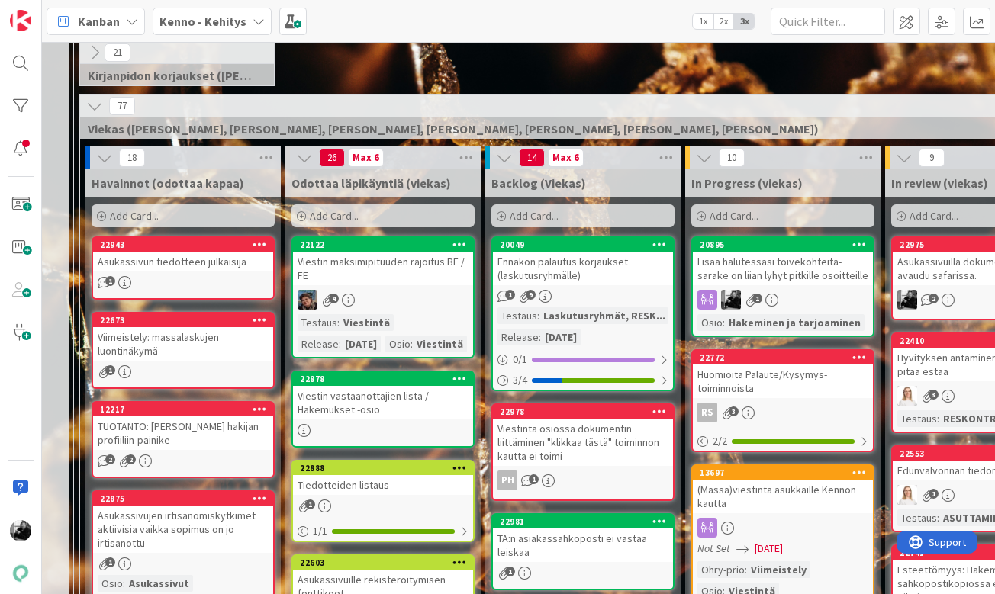
click at [783, 255] on div "Lisää halutessasi toivekohteita- sarake on liian lyhyt pitkille osoitteille" at bounding box center [783, 269] width 180 height 34
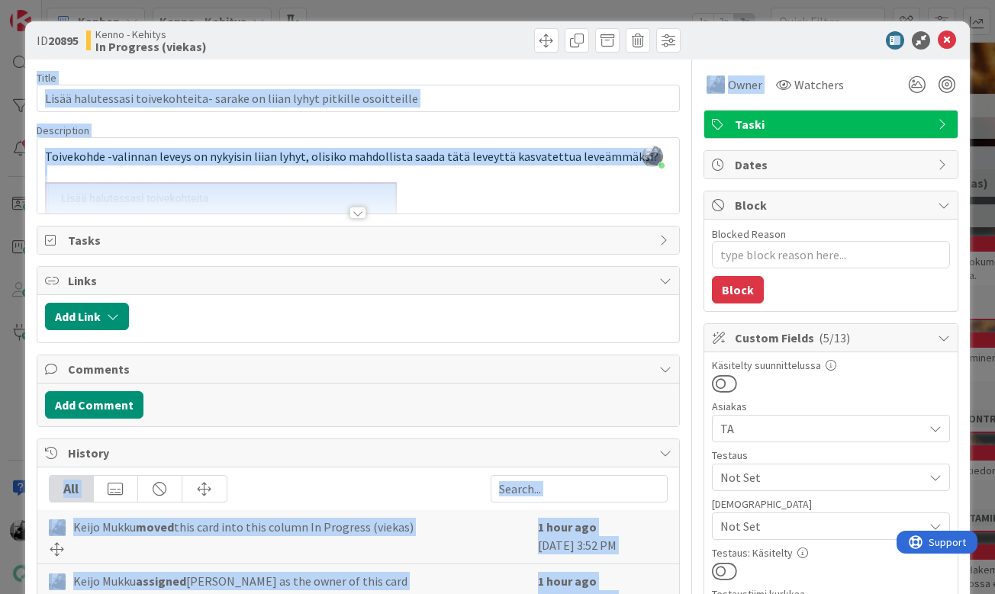
drag, startPoint x: 952, startPoint y: 43, endPoint x: 854, endPoint y: 75, distance: 103.5
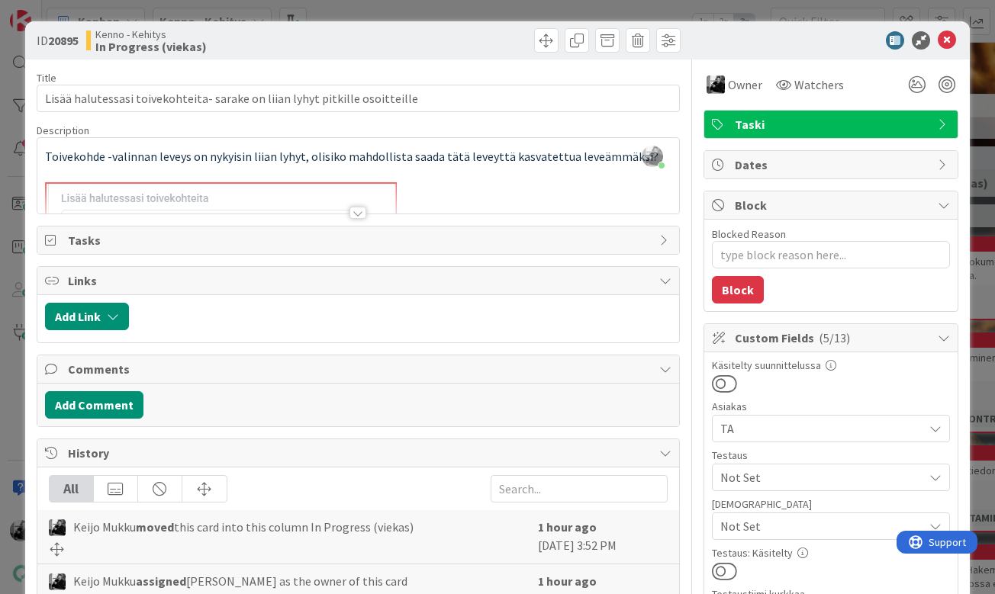
click at [833, 47] on div at bounding box center [823, 40] width 270 height 18
click at [357, 213] on div at bounding box center [357, 213] width 17 height 12
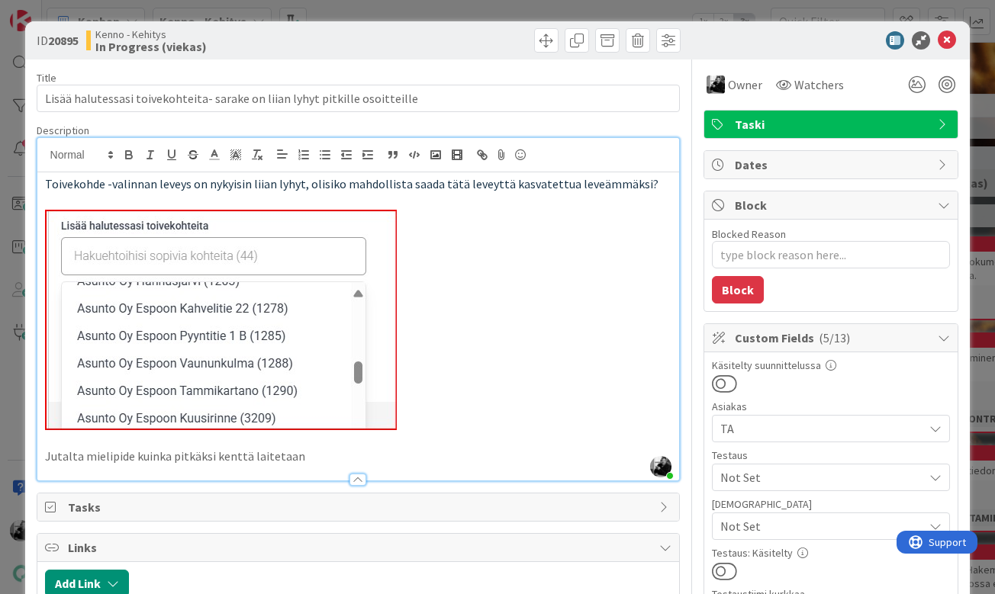
click at [45, 182] on span "Toivekohde -valinnan leveys on nykyisin liian lyhyt, olisiko mahdollista saada …" at bounding box center [352, 183] width 614 height 15
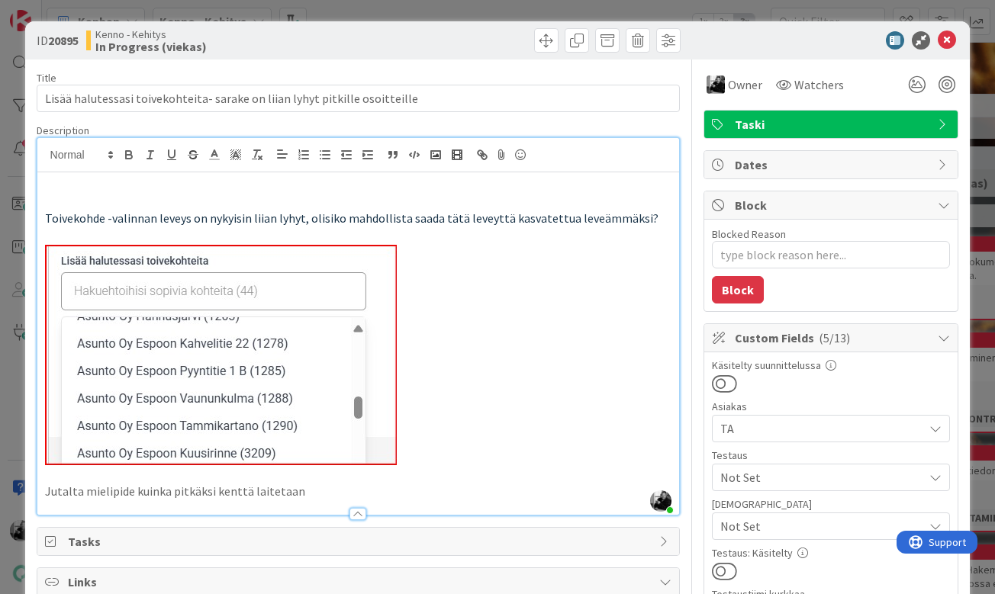
type textarea "x"
click at [946, 34] on icon at bounding box center [947, 40] width 18 height 18
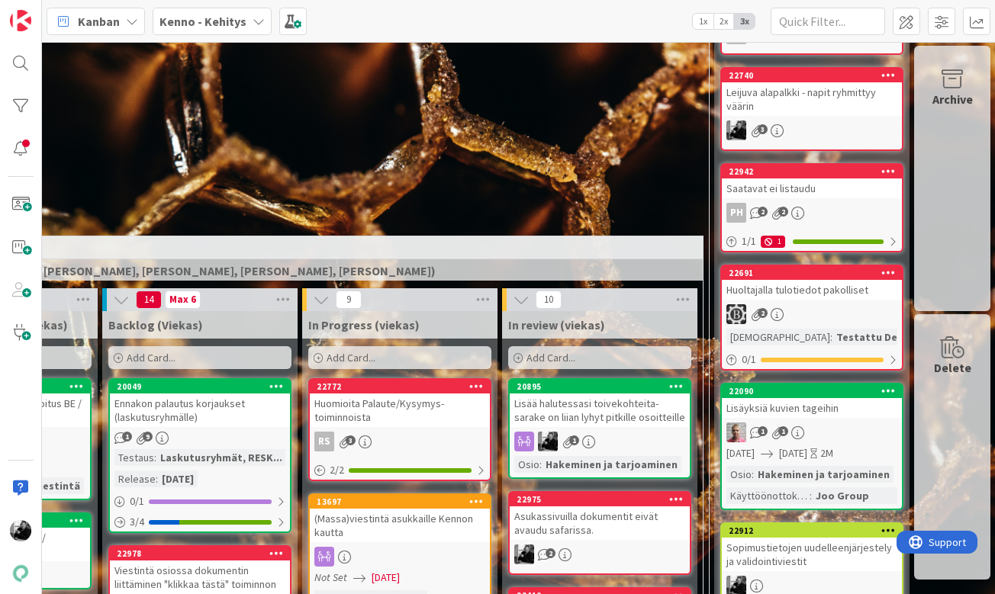
scroll to position [188, 394]
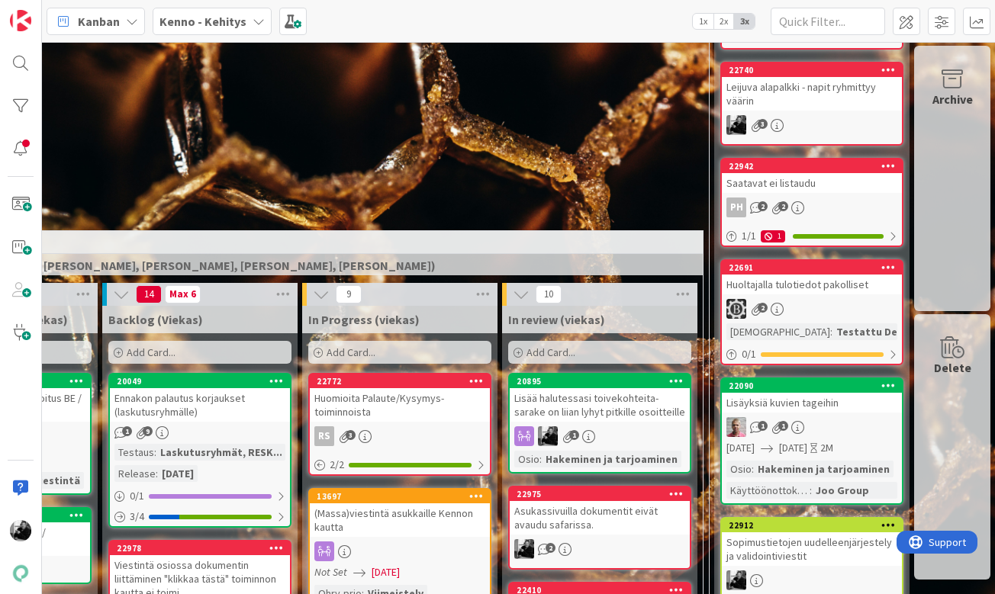
click at [619, 514] on div "Asukassivuilla dokumentit eivät avaudu safarissa." at bounding box center [600, 518] width 180 height 34
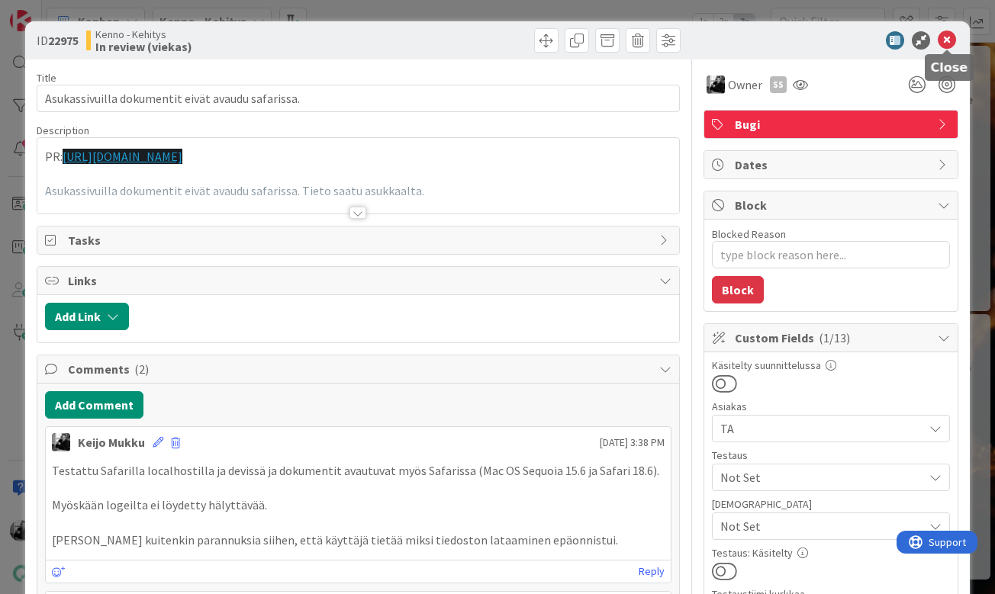
click at [950, 37] on icon at bounding box center [947, 40] width 18 height 18
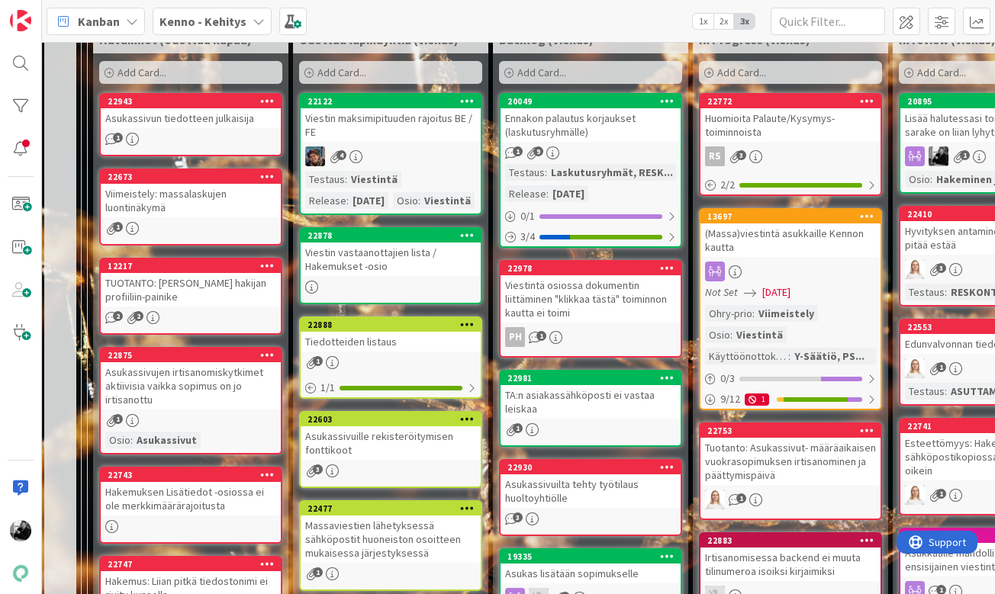
scroll to position [469, 2]
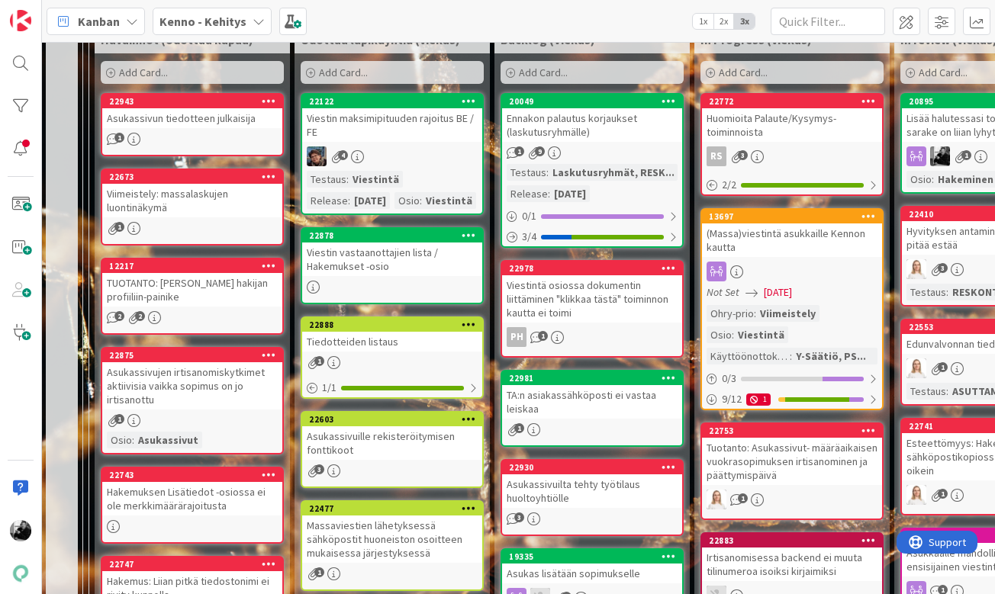
click at [150, 389] on div "Asukassivujen irtisanomiskytkimet aktiivisia vaikka sopimus on jo irtisanottu" at bounding box center [192, 385] width 180 height 47
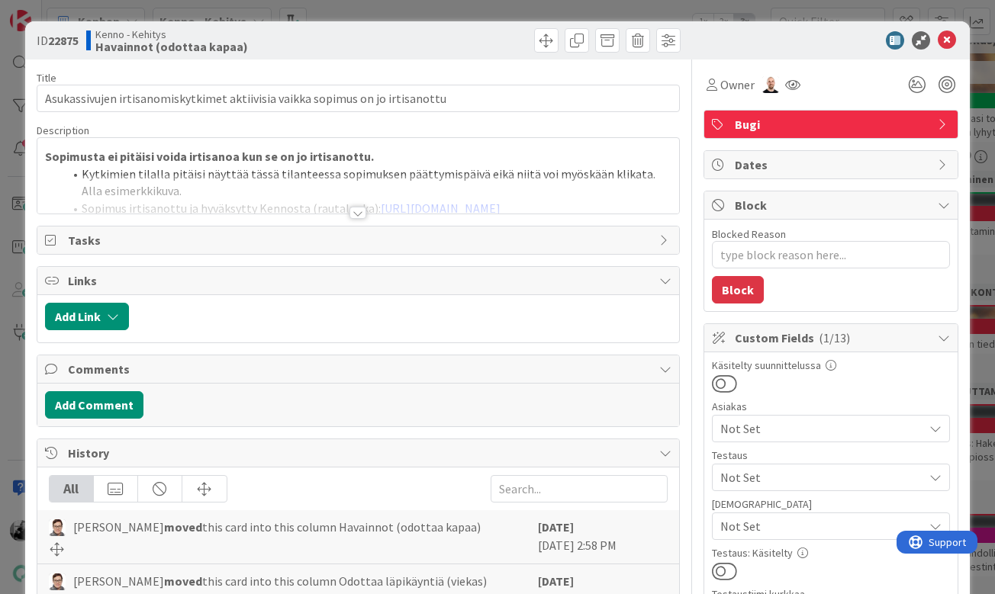
click at [354, 214] on div at bounding box center [357, 213] width 17 height 12
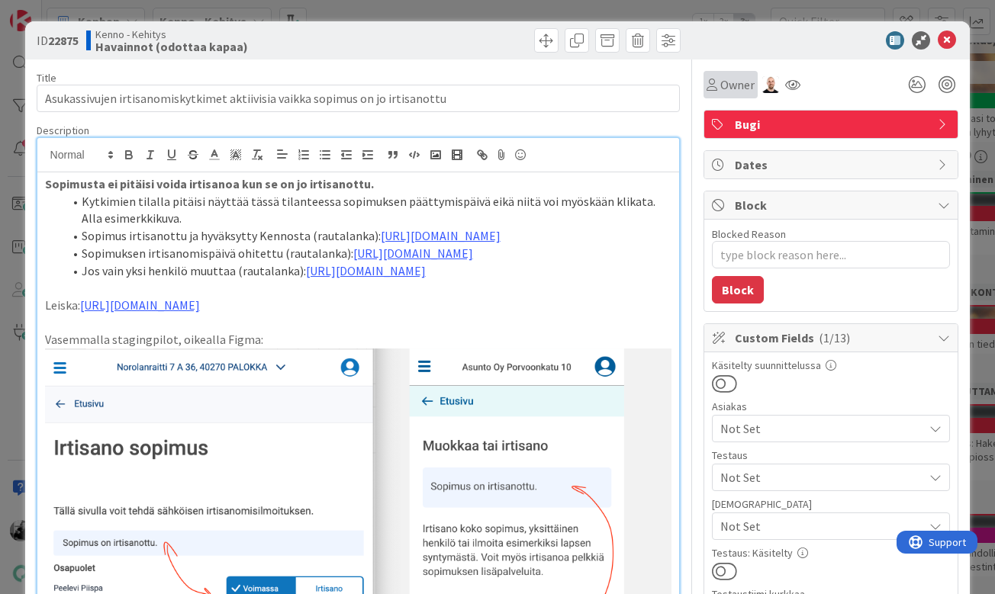
click at [730, 78] on span "Owner" at bounding box center [737, 85] width 34 height 18
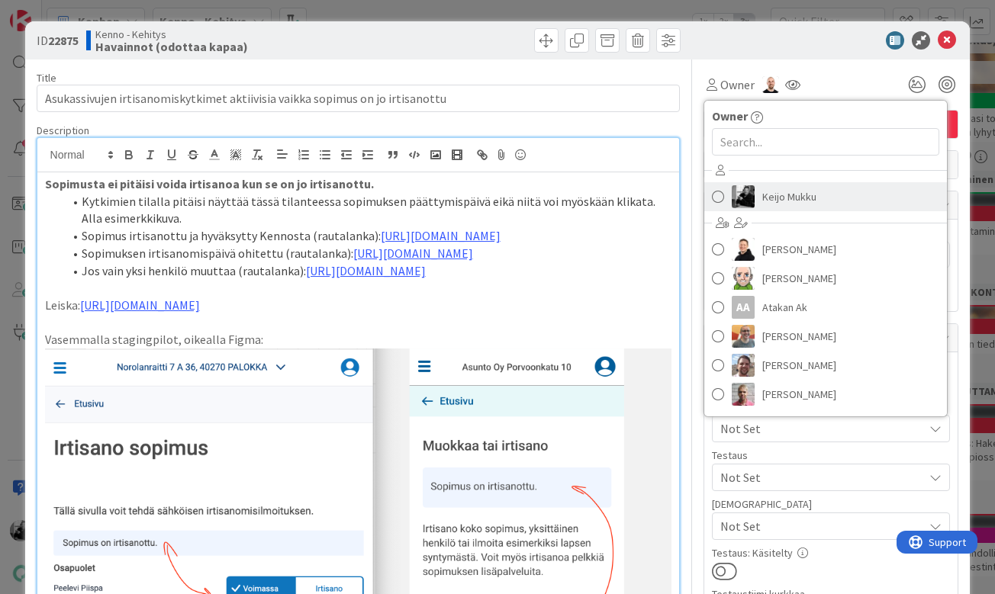
click at [787, 202] on span "Keijo Mukku" at bounding box center [789, 196] width 54 height 23
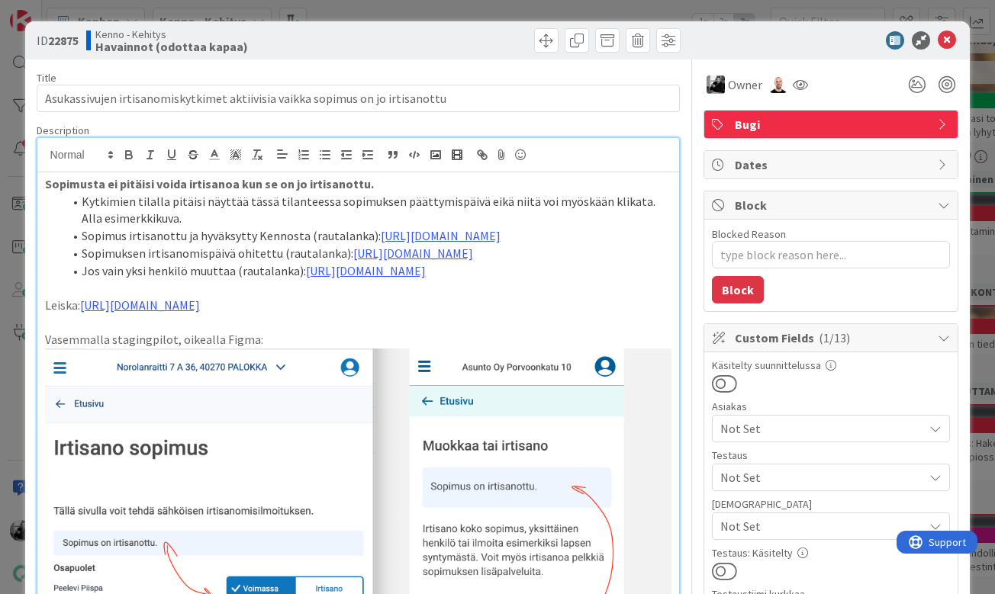
type textarea "x"
click at [949, 35] on icon at bounding box center [947, 40] width 18 height 18
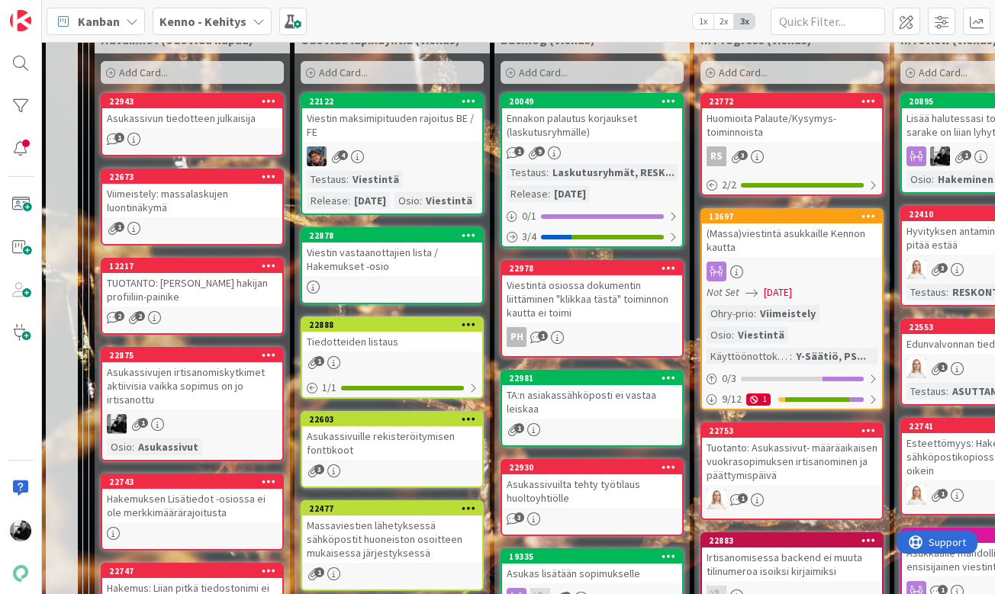
scroll to position [469, 0]
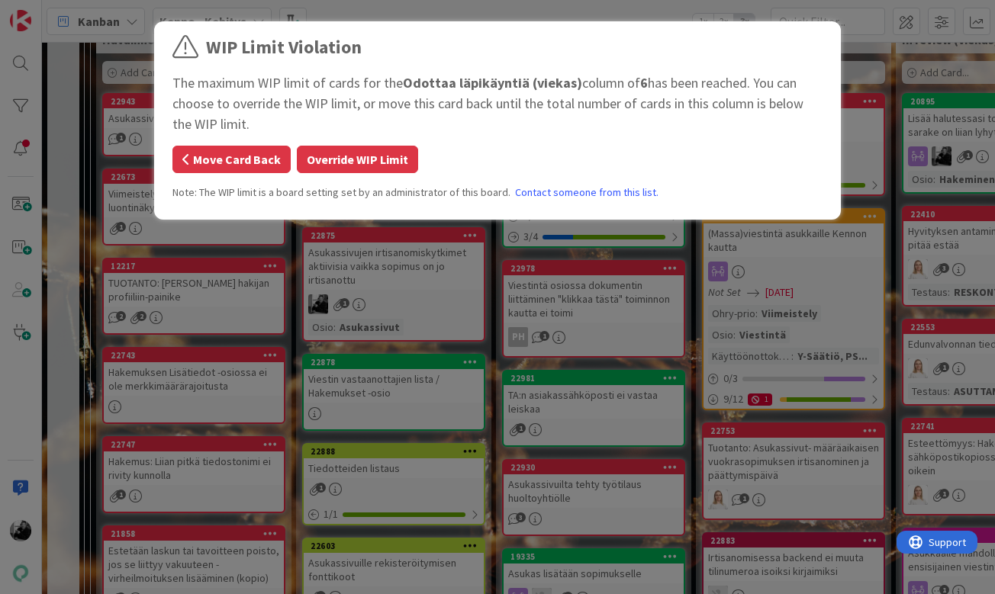
click at [253, 162] on button "Move Card Back" at bounding box center [231, 159] width 118 height 27
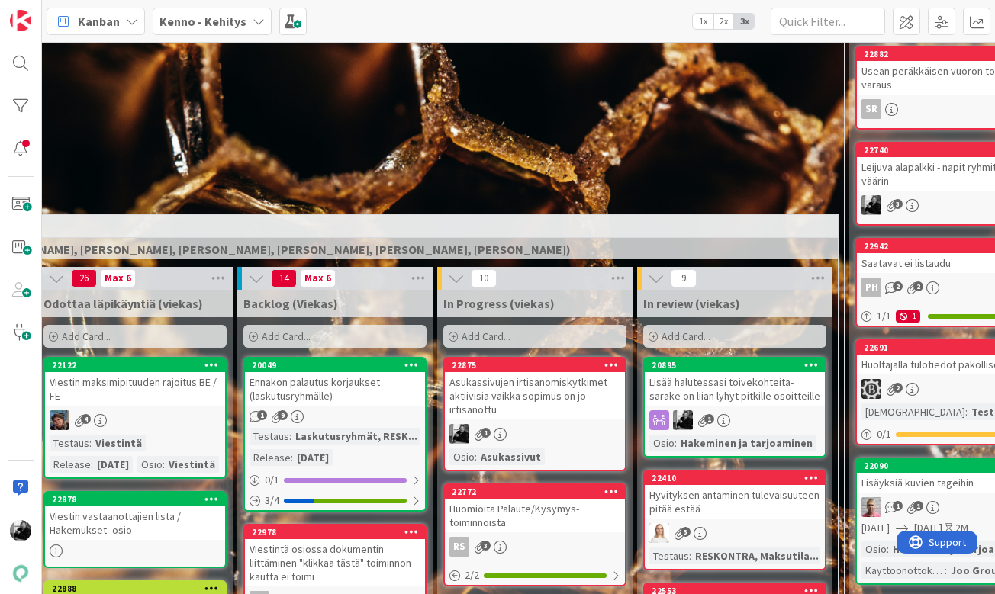
scroll to position [205, 259]
